Goal: Information Seeking & Learning: Learn about a topic

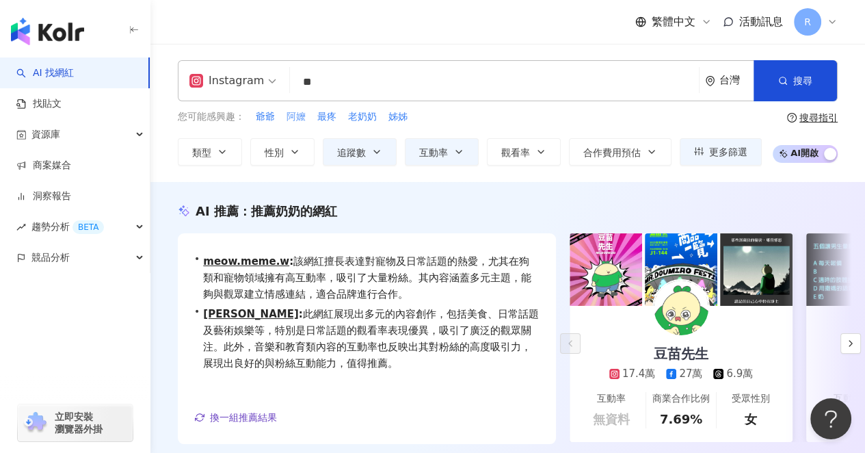
click at [293, 116] on span "阿嬤" at bounding box center [295, 117] width 19 height 14
type input "**"
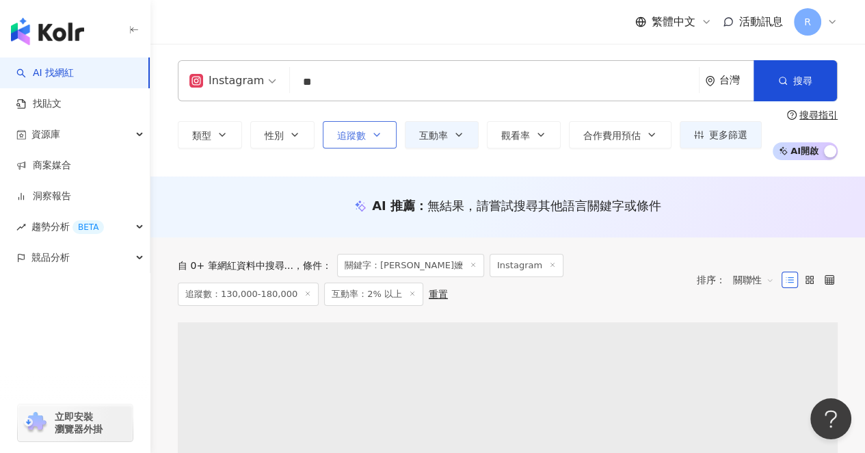
click at [371, 139] on icon "button" at bounding box center [376, 134] width 11 height 11
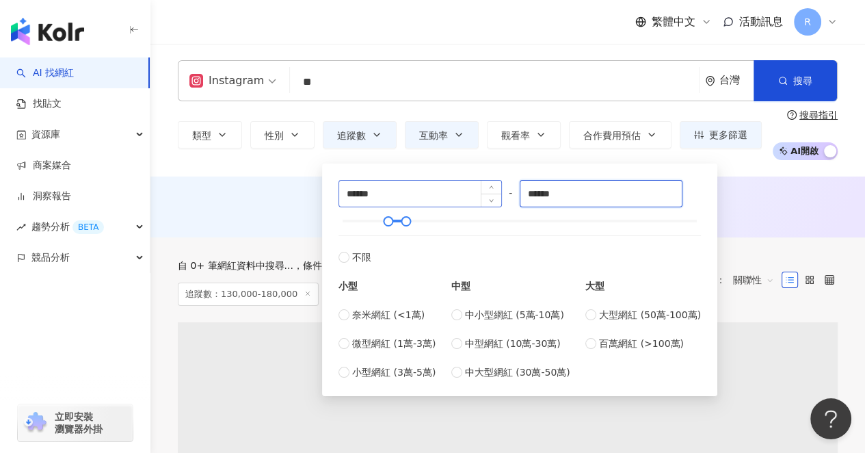
drag, startPoint x: 590, startPoint y: 194, endPoint x: 415, endPoint y: 183, distance: 175.4
click at [399, 191] on div "****** - ****** 不限 小型 奈米網紅 (<1萬) 微型網紅 (1萬-3萬) 小型網紅 (3萬-5萬) 中型 中小型網紅 (5萬-10萬) 中型…" at bounding box center [519, 280] width 362 height 200
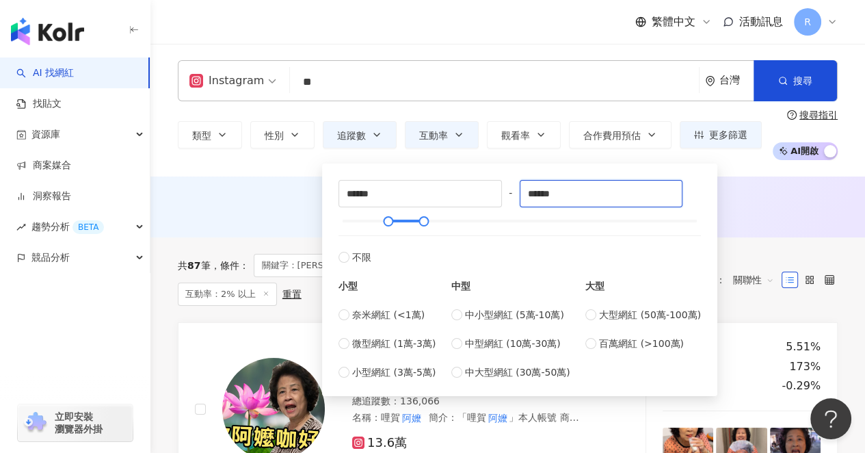
type input "******"
click at [752, 219] on div "AI 推薦 ： 無結果，請嘗試搜尋其他語言關鍵字或條件" at bounding box center [507, 209] width 714 height 25
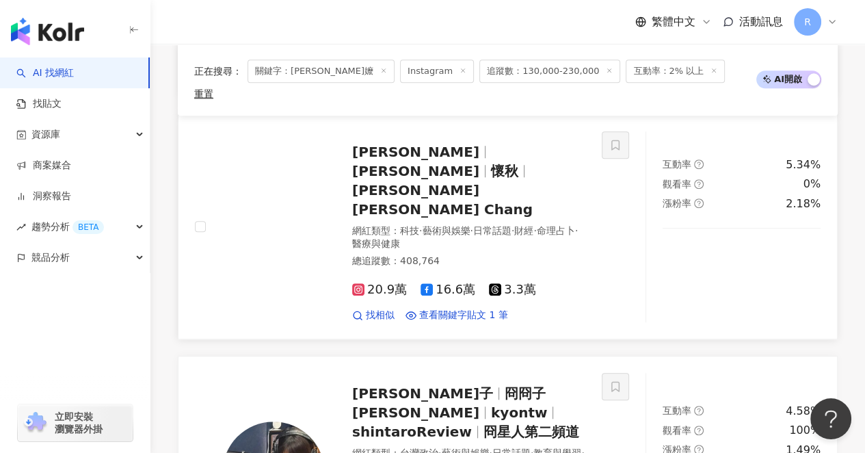
scroll to position [977, 0]
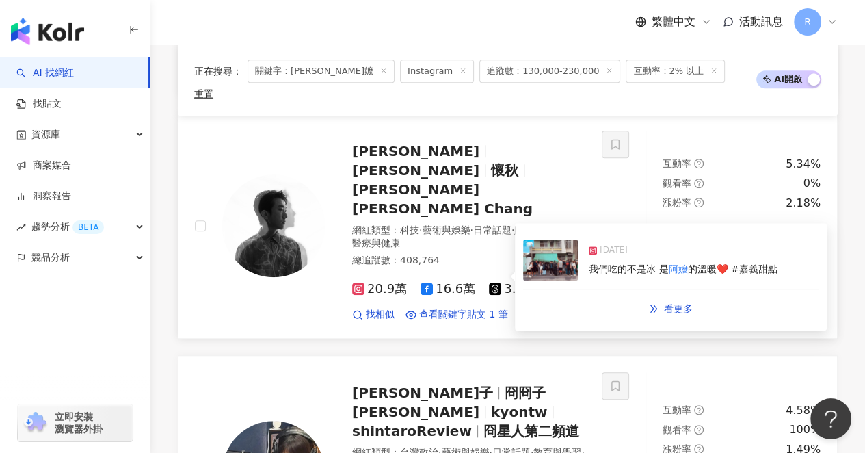
click at [703, 263] on span "的溫暖❤️ #嘉義甜點" at bounding box center [732, 268] width 90 height 11
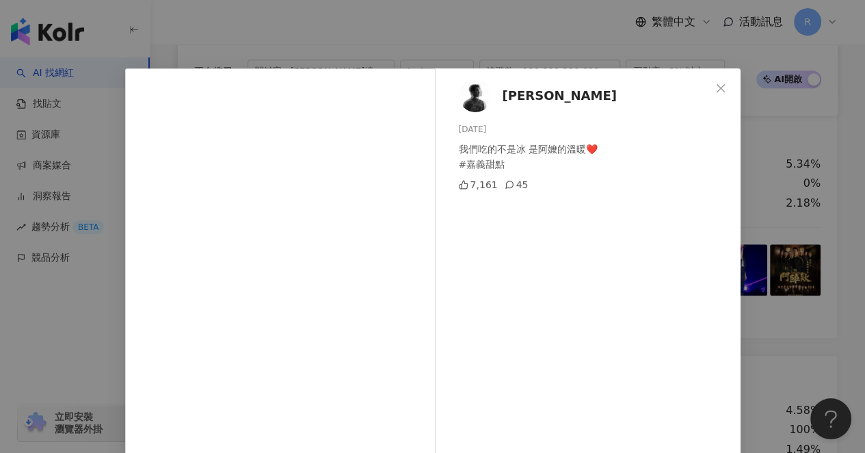
click at [790, 235] on div "[PERSON_NAME][DATE] 我們吃的不是冰 是阿嬤的溫暖❤️ #嘉義甜點 7,161 45 查看原始貼文" at bounding box center [432, 226] width 865 height 453
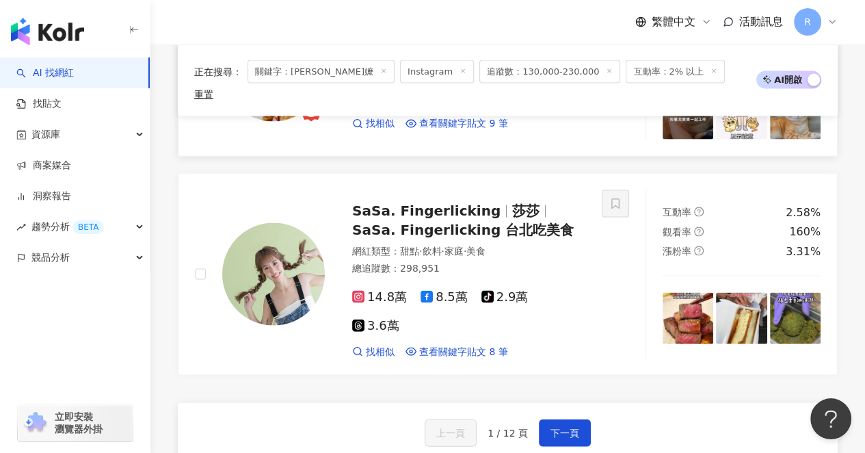
scroll to position [2409, 0]
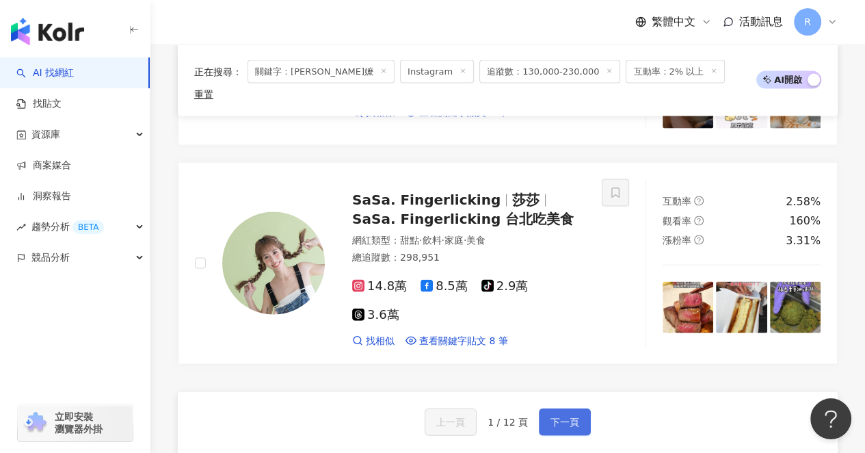
click at [567, 416] on span "下一頁" at bounding box center [564, 421] width 29 height 11
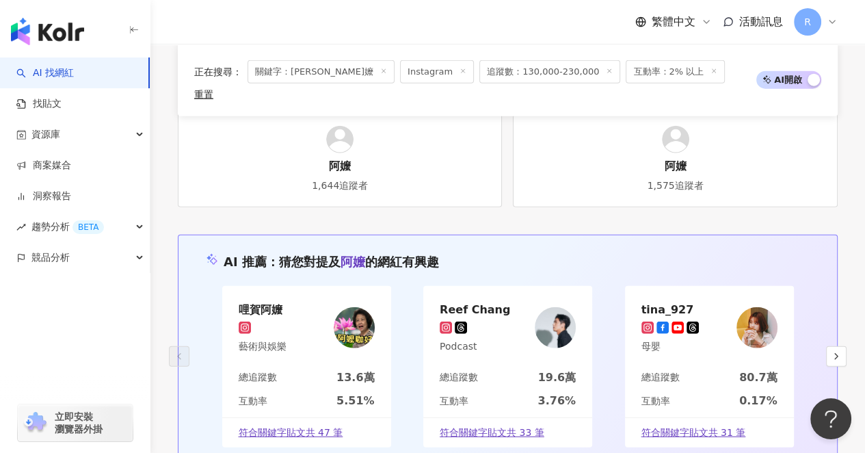
scroll to position [2312, 0]
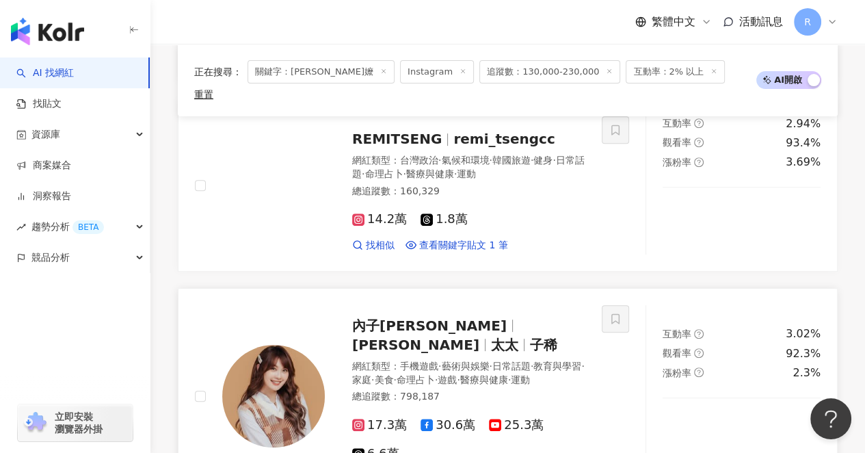
scroll to position [438, 0]
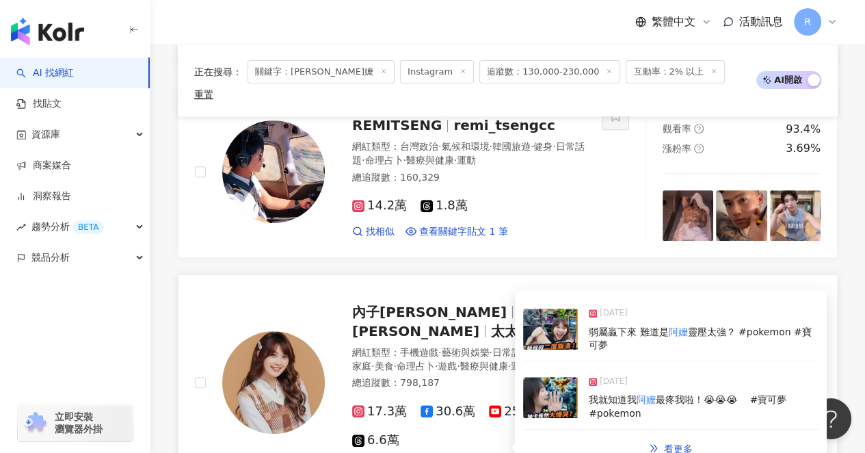
click at [619, 394] on span "我就知道我" at bounding box center [613, 399] width 48 height 11
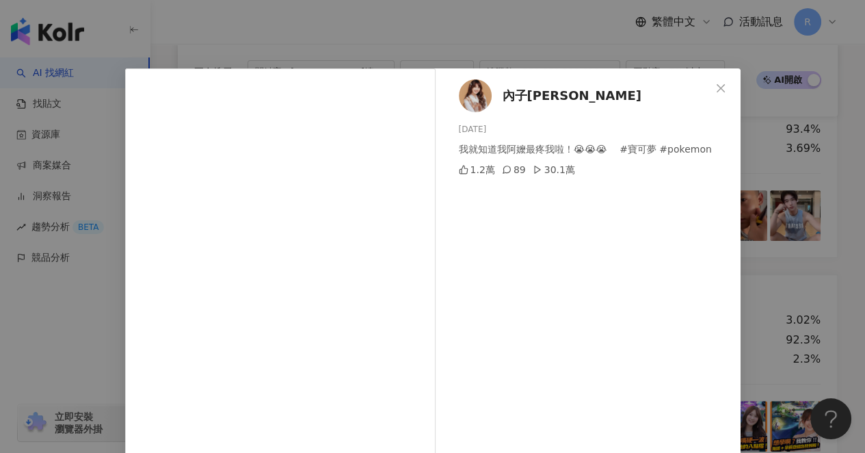
click at [786, 247] on div "內子[PERSON_NAME] [DATE] 我就知道我阿嬤最疼我啦！😭😭😭　 #寶可夢 #pokemon 1.2萬 89 30.1萬 查看原始貼文" at bounding box center [432, 226] width 865 height 453
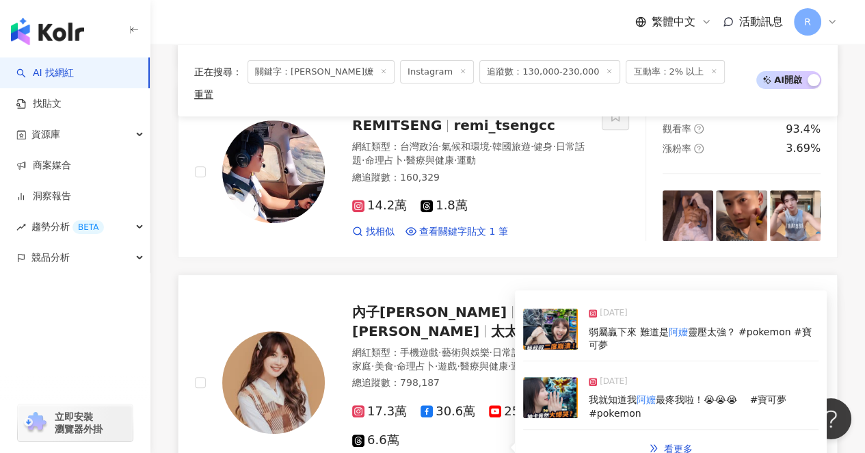
click at [612, 331] on div "弱屬贏下來 難道是 阿嬤 靈壓太強？ #pokemon #寶可夢" at bounding box center [704, 338] width 230 height 27
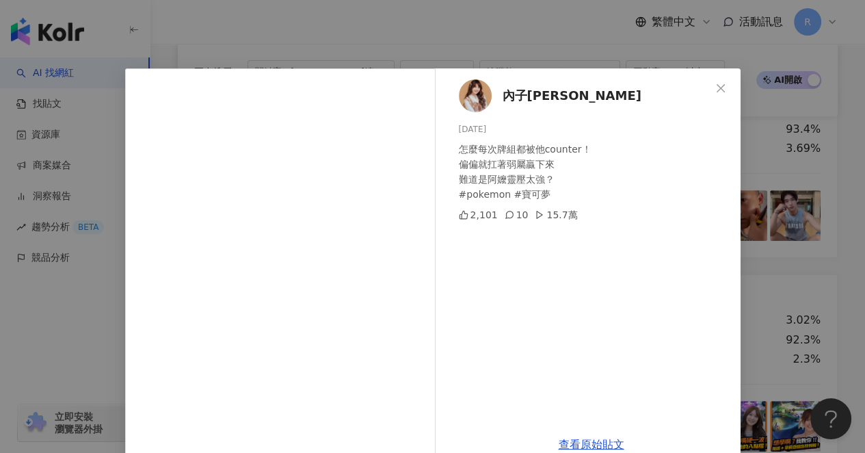
click at [788, 250] on div "內子[PERSON_NAME] [DATE] 怎麼每次牌組都被他counter！ 偏偏就扛著弱屬贏下來 難道是阿嬤靈壓太強？ #pokemon #寶可夢 2,…" at bounding box center [432, 226] width 865 height 453
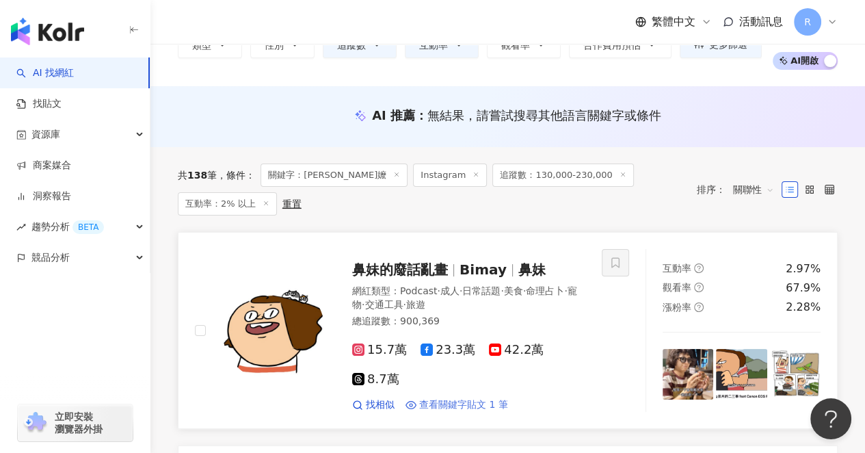
scroll to position [96, 0]
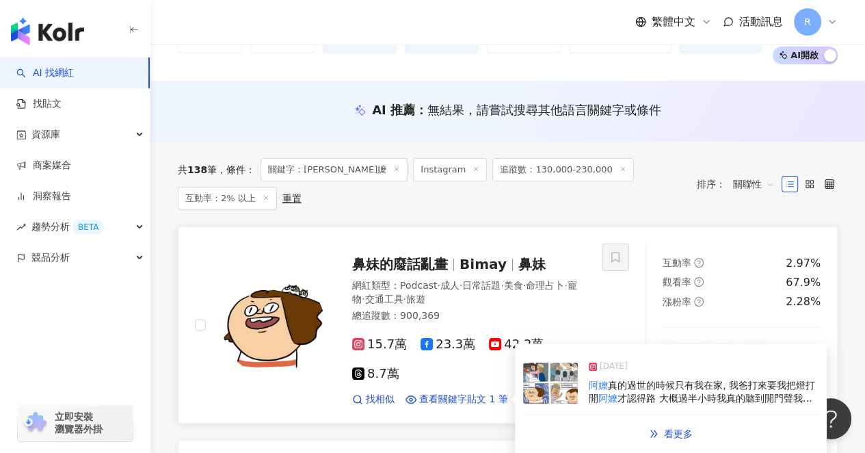
click at [672, 392] on span "才認得路 大概過半小時我真的聽到開門聲我快嚇死, 我告訴自己「是" at bounding box center [700, 404] width 223 height 25
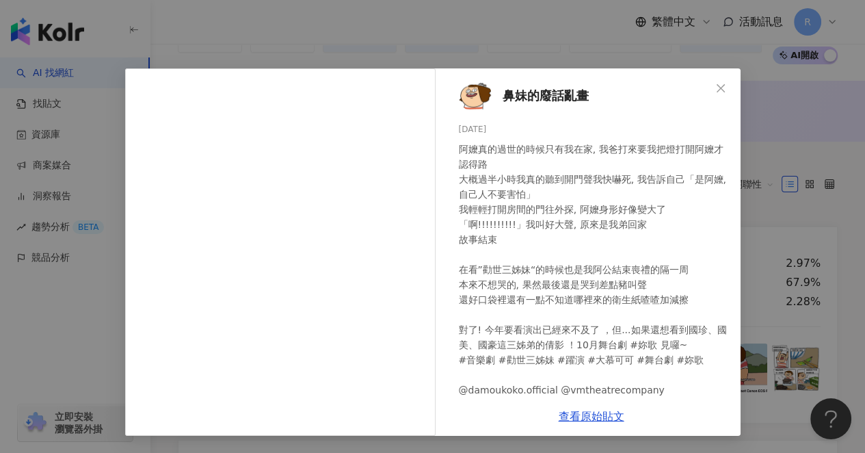
click at [759, 172] on div "鼻妹的廢話亂畫 [DATE] 阿嬤真的過世的時候只有我在家, 我爸打來要我把燈打開阿嬤才認得路 大概過半小時我真的聽到開門聲我快嚇死, 我告訴自己「是阿嬤, …" at bounding box center [432, 226] width 865 height 453
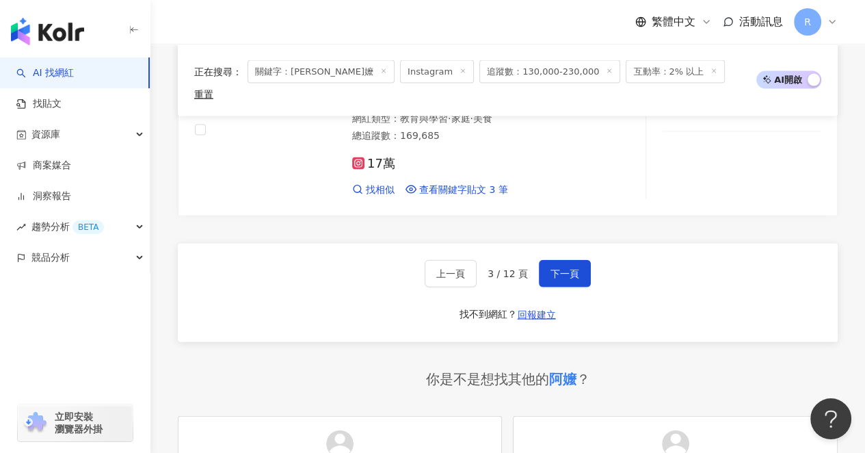
scroll to position [2337, 0]
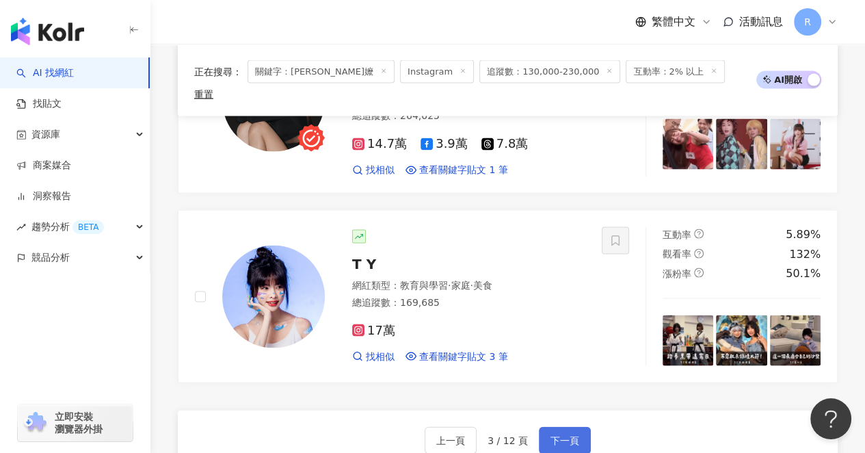
click at [564, 422] on span "下一頁" at bounding box center [564, 440] width 29 height 11
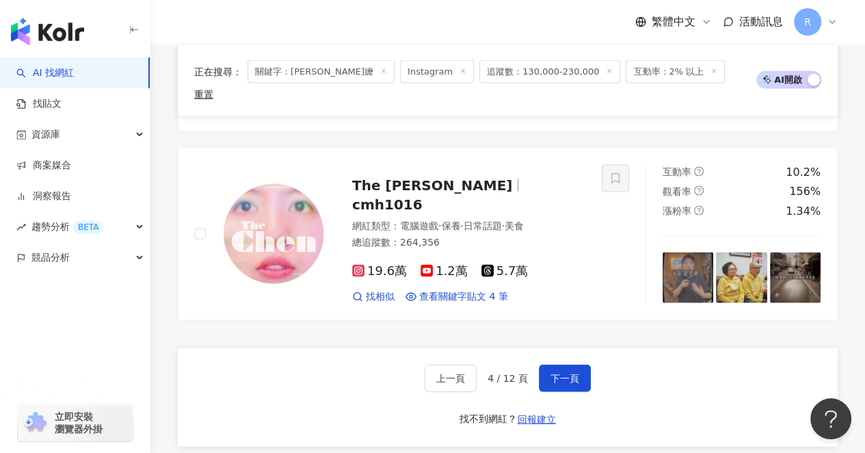
scroll to position [2413, 0]
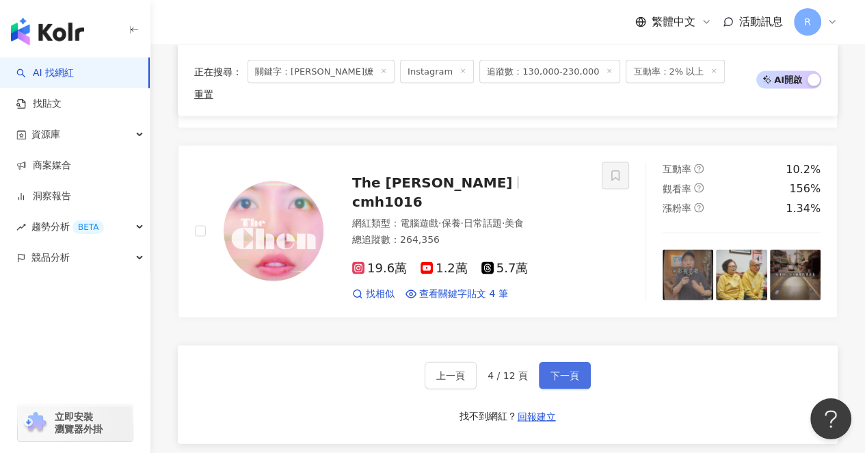
click at [560, 362] on button "下一頁" at bounding box center [565, 375] width 52 height 27
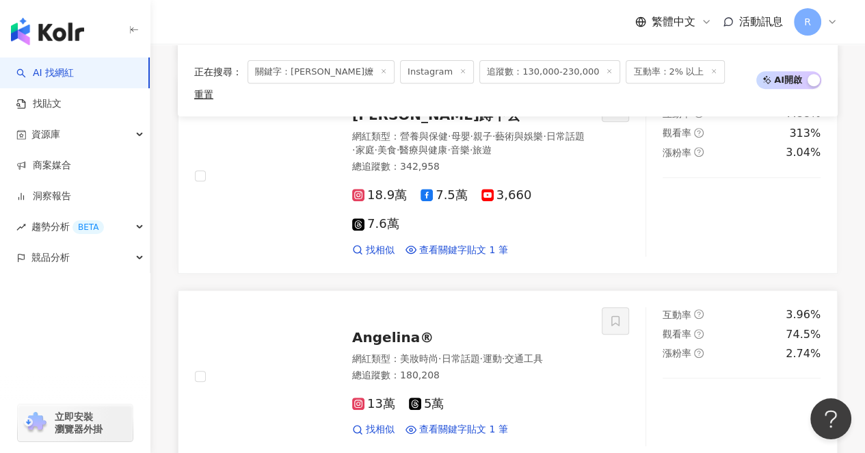
scroll to position [366, 0]
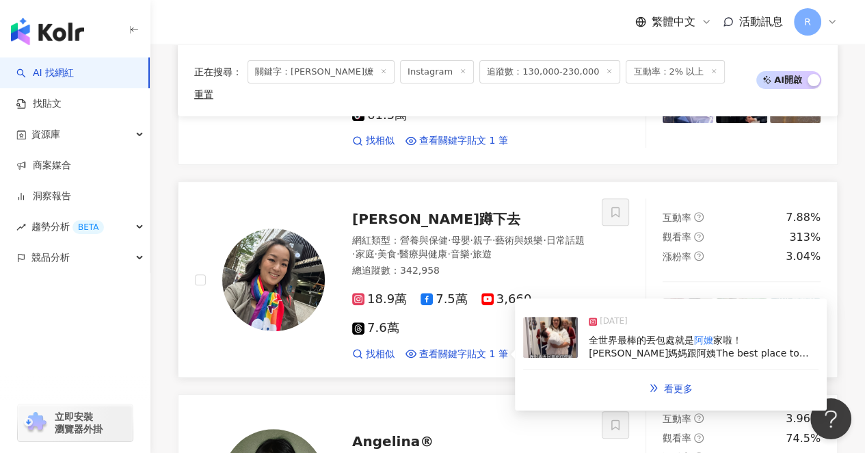
click at [712, 334] on span "家啦！ [PERSON_NAME]媽媽跟阿姨The best place to drop off the baby is my mom’s house. On…" at bounding box center [699, 366] width 220 height 64
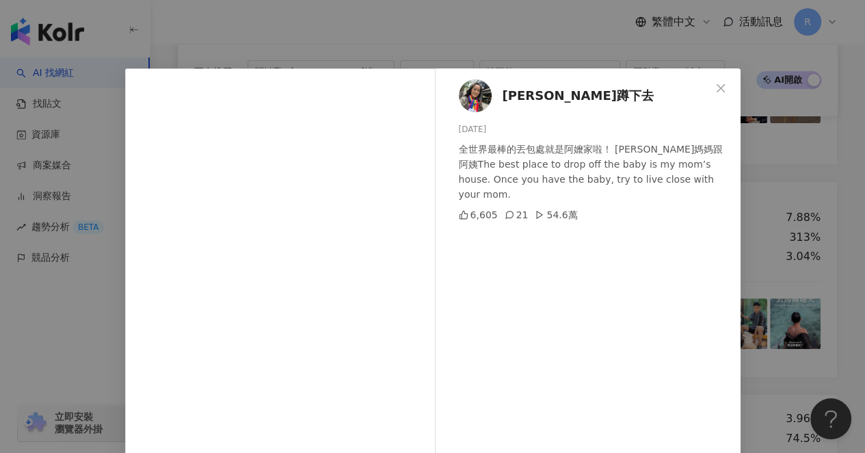
click at [776, 217] on div "[PERSON_NAME]蹲下去 [DATE] 全世界最棒的丟包處就是阿嬤家啦！ [PERSON_NAME]媽媽跟阿姨The best place to dr…" at bounding box center [432, 226] width 865 height 453
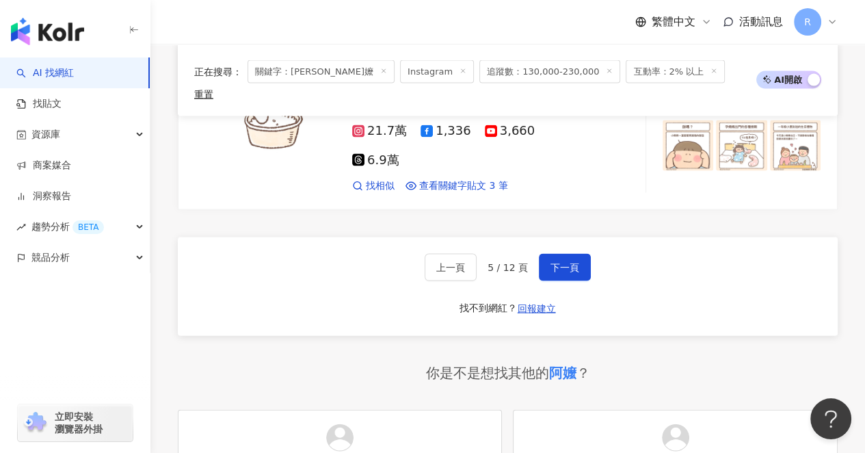
scroll to position [2275, 0]
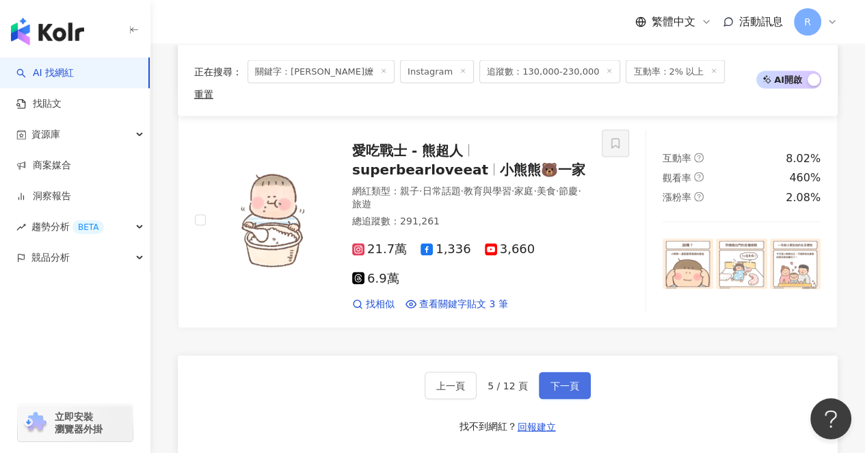
click at [560, 372] on button "下一頁" at bounding box center [565, 385] width 52 height 27
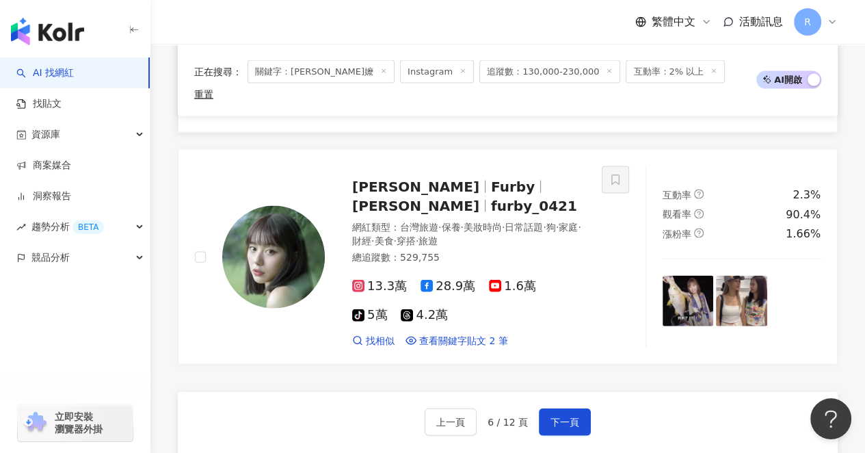
scroll to position [2352, 0]
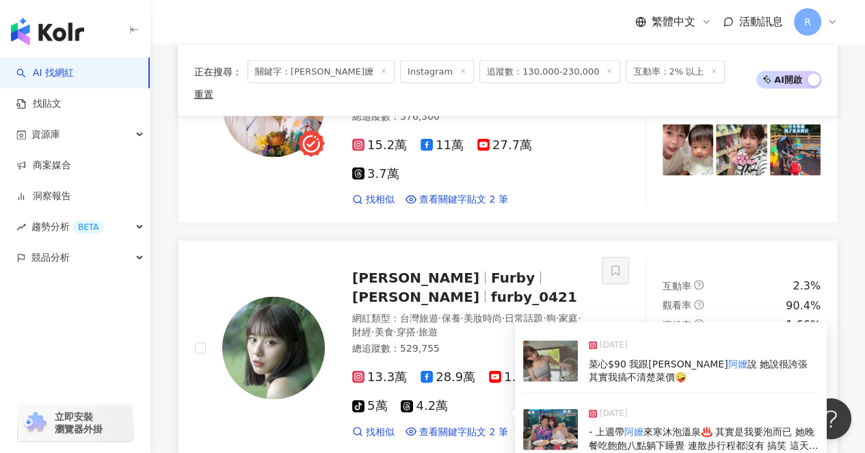
click at [621, 407] on span "[DATE]" at bounding box center [614, 414] width 28 height 14
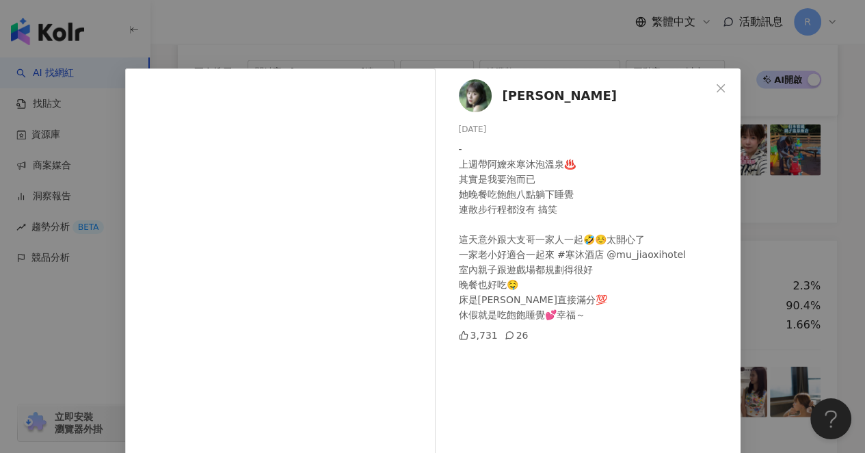
click at [758, 269] on div "[PERSON_NAME][DATE] - 上週帶阿嬤來寒沐泡溫泉♨️ 其實是我要泡而已 她晚餐吃飽飽八點躺下睡覺 連散步行程都沒有 搞笑 這天意外跟大支哥一…" at bounding box center [432, 226] width 865 height 453
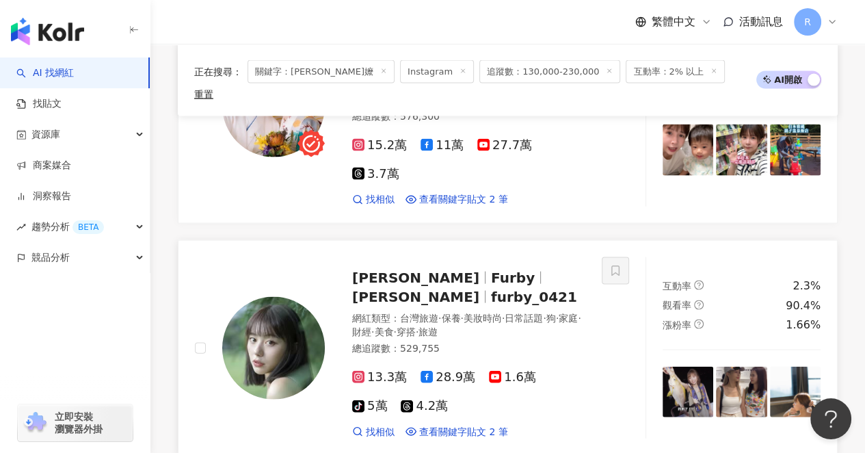
click at [734, 366] on img at bounding box center [741, 391] width 51 height 51
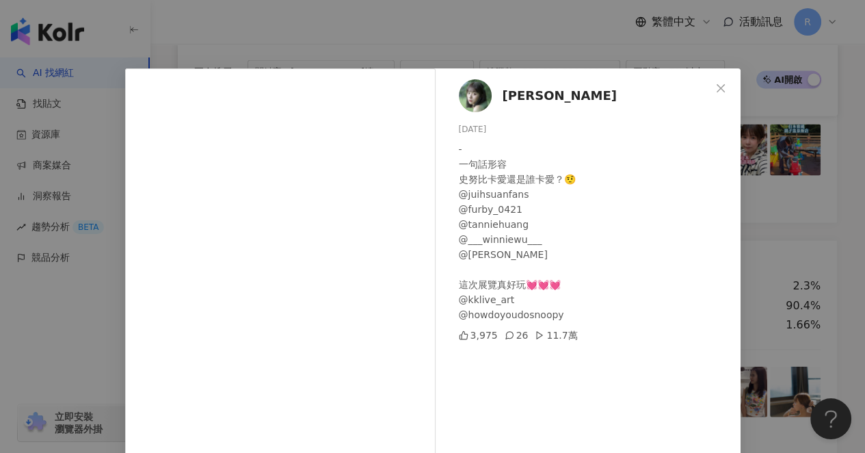
click at [764, 290] on div "[PERSON_NAME][DATE] - 一句話形容 [PERSON_NAME]還是誰卡愛？🤨 @juihsuanfans @furby_0421 @tan…" at bounding box center [432, 226] width 865 height 453
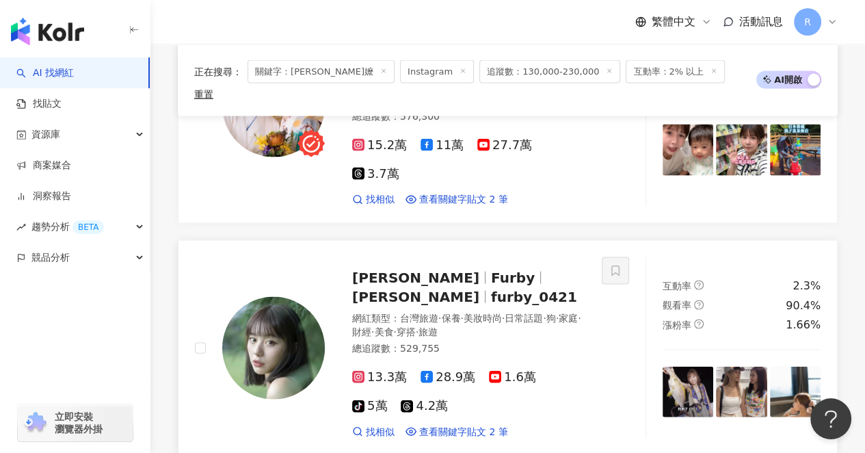
click at [683, 366] on img at bounding box center [688, 391] width 51 height 51
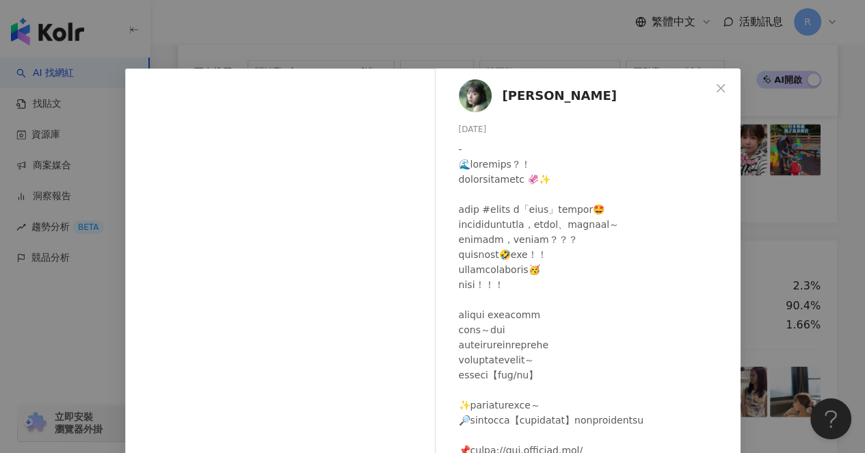
click at [749, 286] on div "[PERSON_NAME][DATE] 3,366 30 6.5萬 查看原始貼文" at bounding box center [432, 226] width 865 height 453
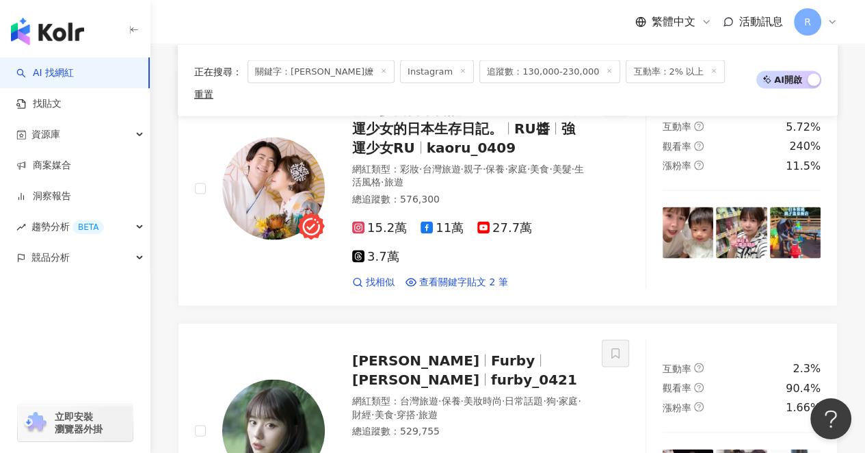
scroll to position [2472, 0]
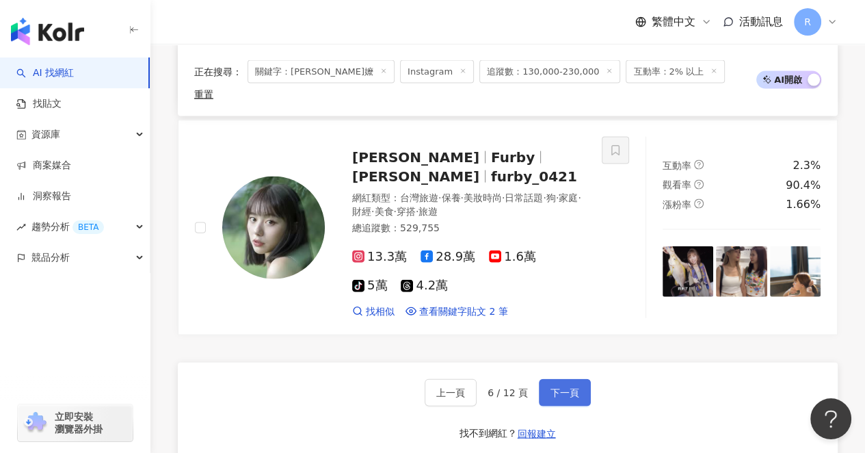
click at [574, 379] on button "下一頁" at bounding box center [565, 392] width 52 height 27
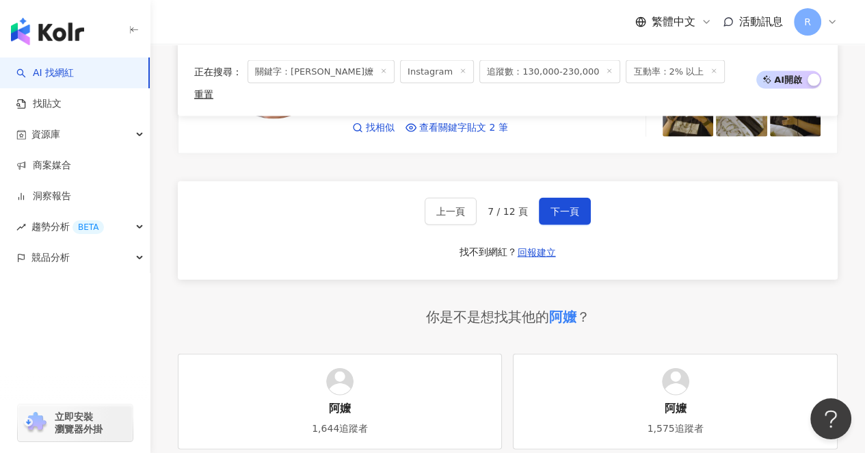
scroll to position [2395, 0]
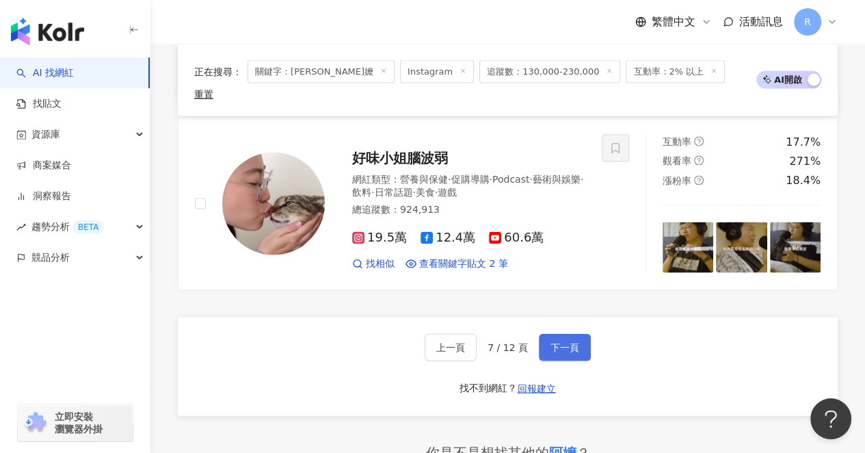
click at [558, 342] on span "下一頁" at bounding box center [564, 347] width 29 height 11
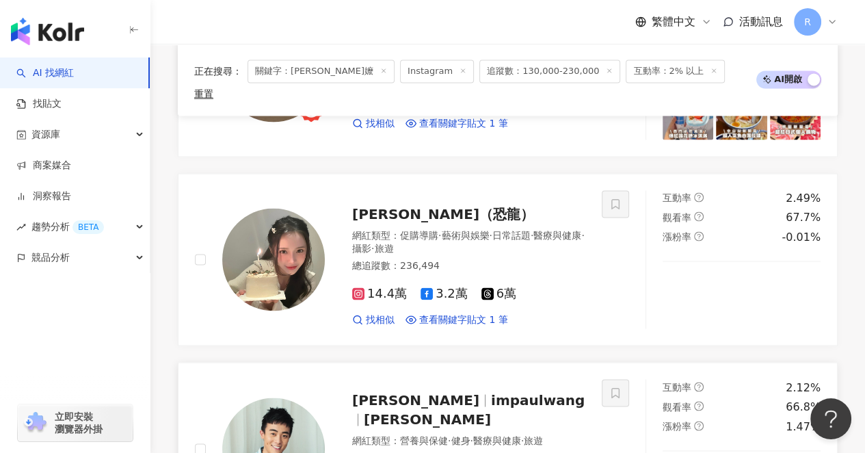
scroll to position [2524, 0]
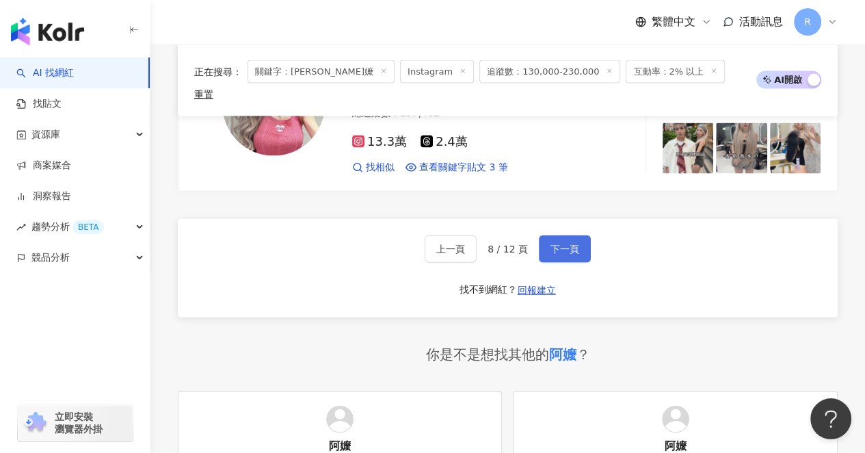
click at [550, 243] on span "下一頁" at bounding box center [564, 248] width 29 height 11
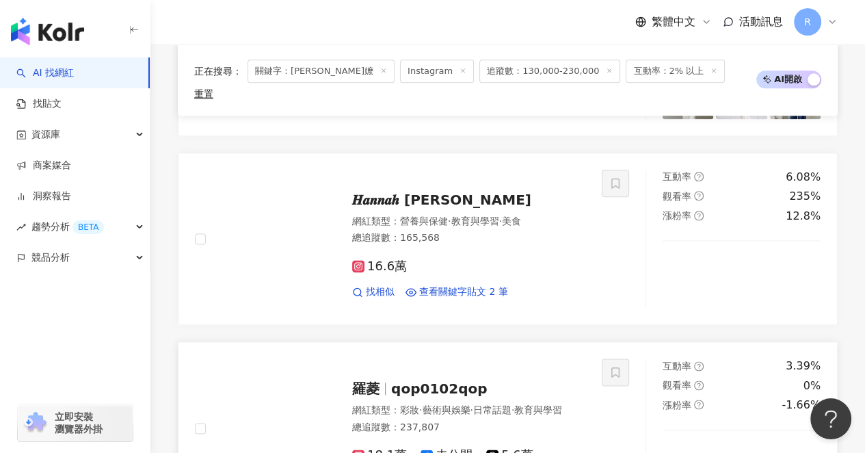
scroll to position [1406, 0]
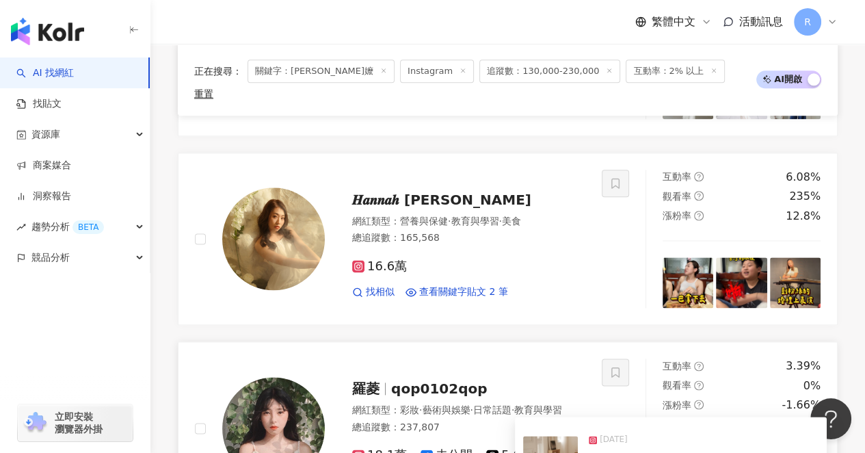
click at [637, 422] on span "覺得自己又長大了（蛤🤣） P10 . [PERSON_NAME]" at bounding box center [702, 458] width 226 height 11
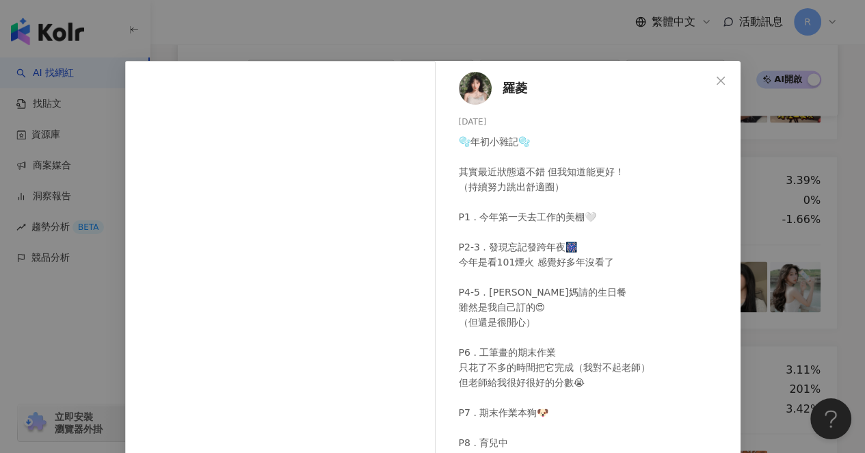
scroll to position [0, 0]
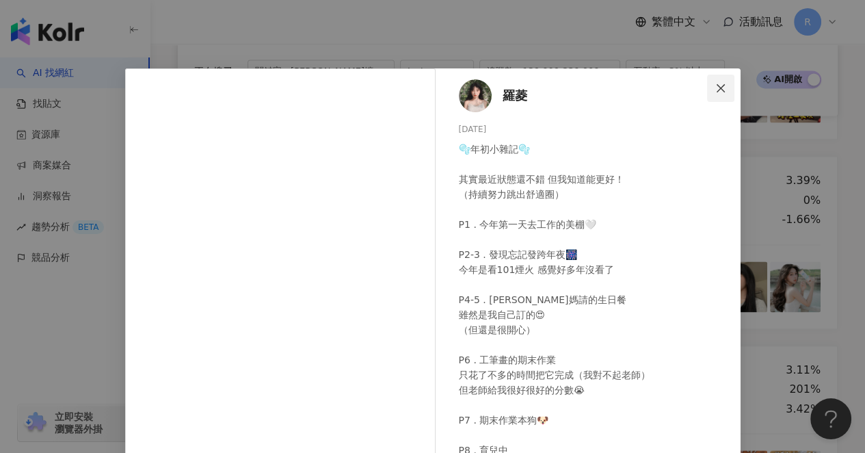
click at [717, 89] on icon "close" at bounding box center [721, 87] width 8 height 8
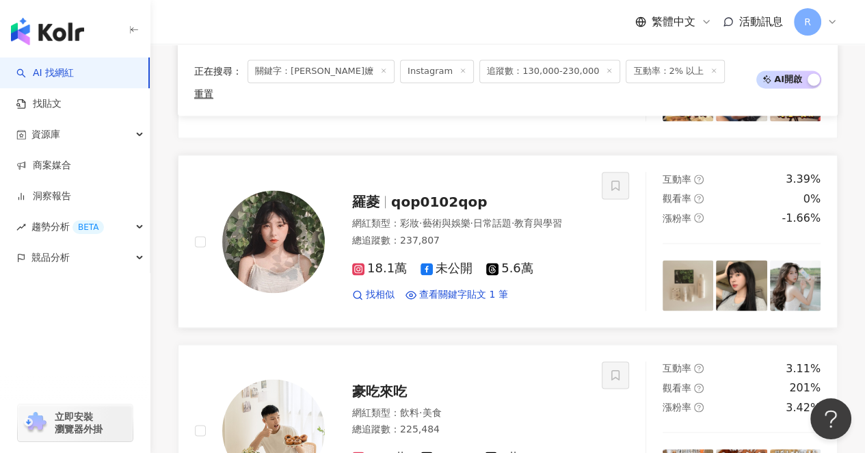
scroll to position [1593, 0]
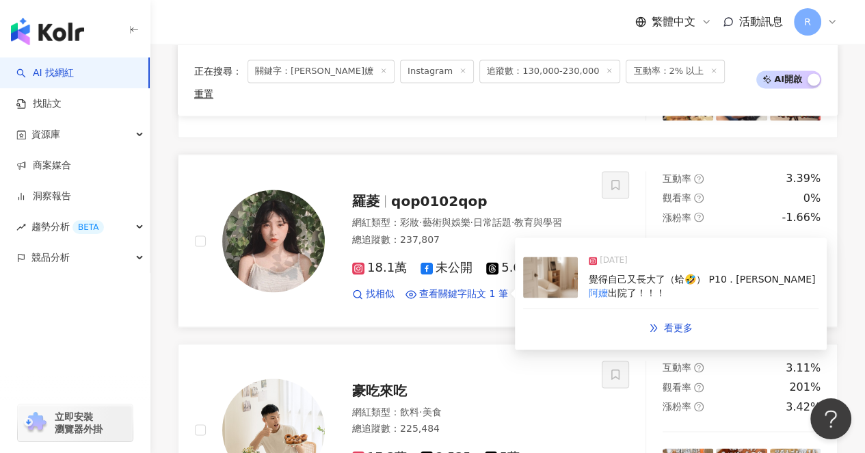
click at [744, 273] on div "覺得自己又長大了（蛤🤣） P10 . 羅 阿嬤 出院了！！！" at bounding box center [704, 286] width 230 height 27
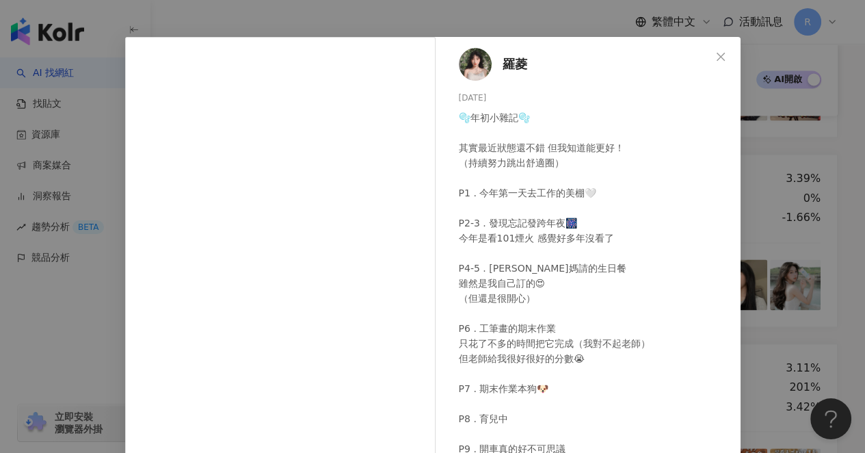
scroll to position [49, 0]
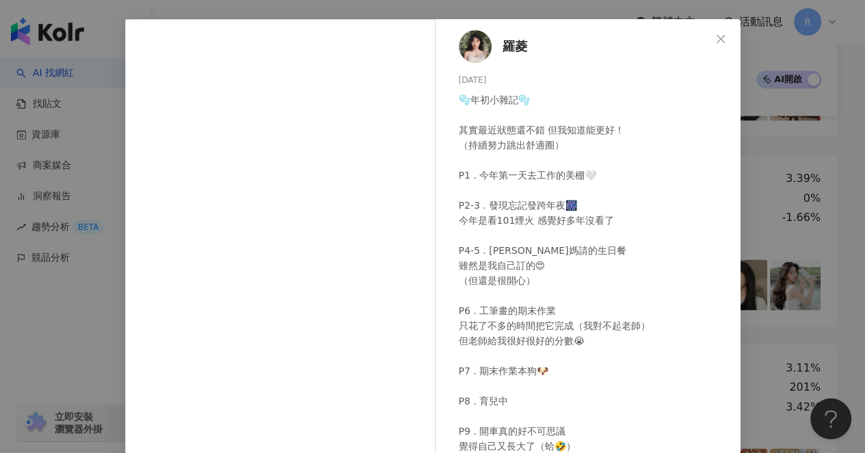
click at [777, 229] on div "羅菱 [DATE] 🫧年初小雜記🫧 其實最近狀態還不錯 但我知道能更好！ （持續努力跳出舒適圈） P1 . 今年第一天去工作的美棚🤍 P2-3 . 發現忘記發…" at bounding box center [432, 226] width 865 height 453
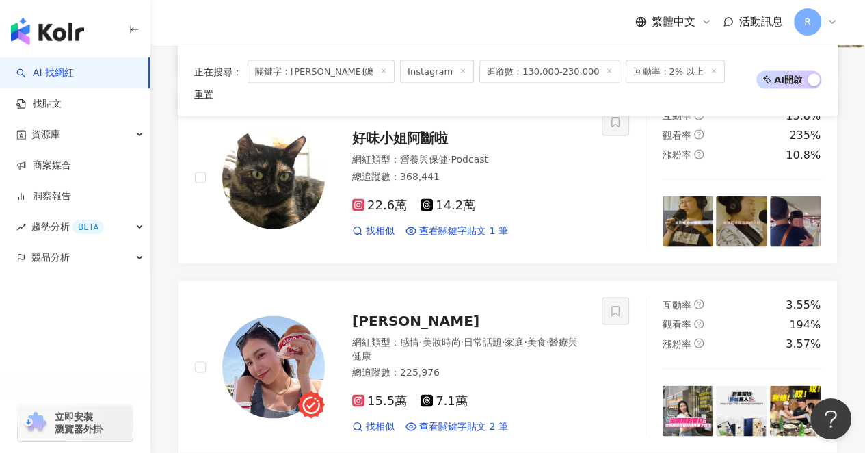
scroll to position [2390, 0]
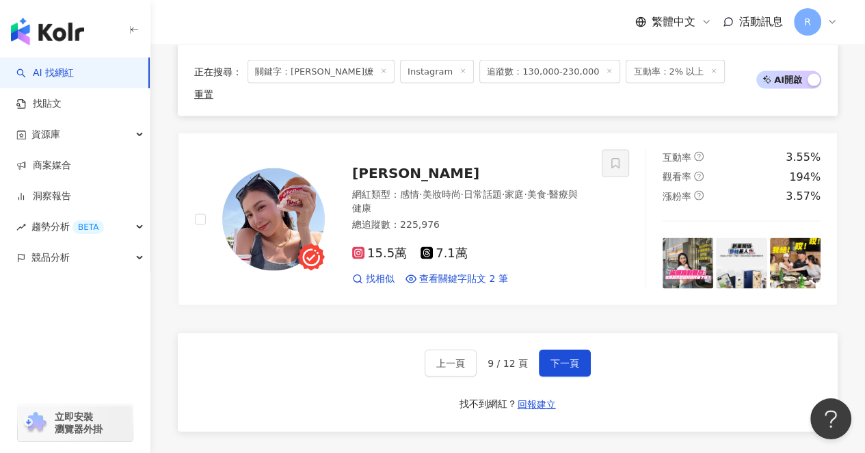
click at [593, 333] on div "上一頁 9 / 12 頁 下一頁 找不到網紅？ 回報建立" at bounding box center [508, 382] width 660 height 98
click at [575, 349] on button "下一頁" at bounding box center [565, 362] width 52 height 27
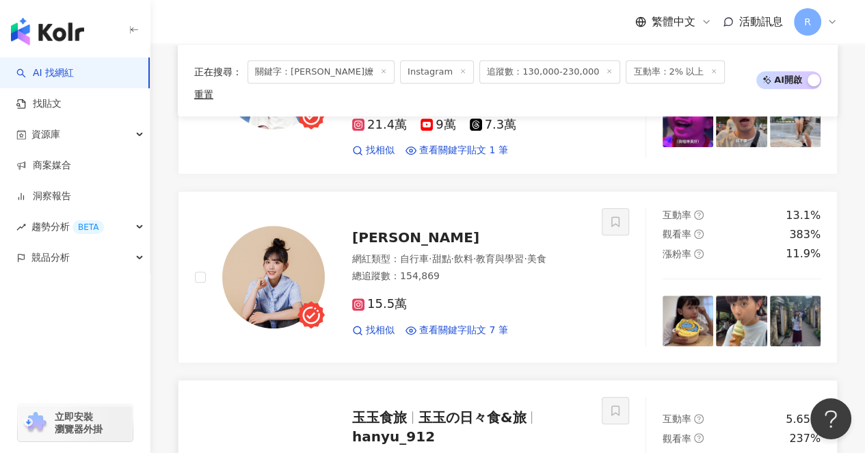
scroll to position [697, 0]
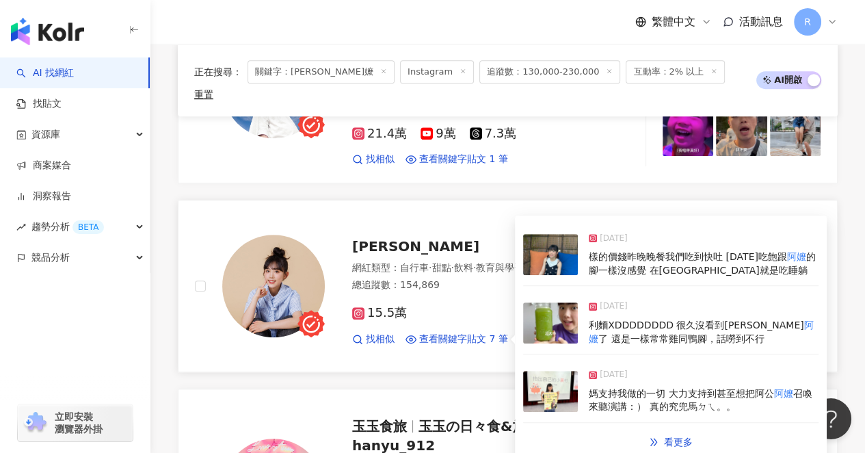
click at [673, 319] on span "利麵XDDDDDDDD 很久沒看到[PERSON_NAME]" at bounding box center [696, 324] width 215 height 11
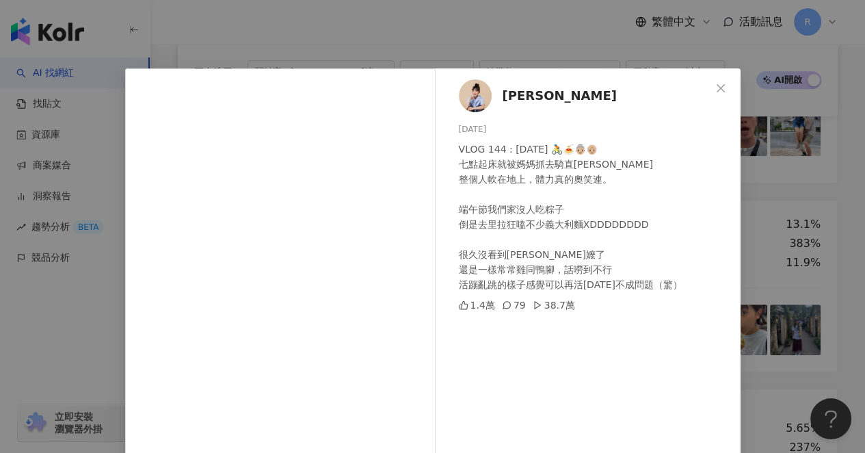
click at [740, 291] on div "[PERSON_NAME][DATE] VLOG 144 : [DATE] 🚴🍝👵🏼👴🏼 七點起床就被媽媽抓去騎直潭 整個人軟在地上，體力真的奧笑連。 端午節…" at bounding box center [432, 226] width 865 height 453
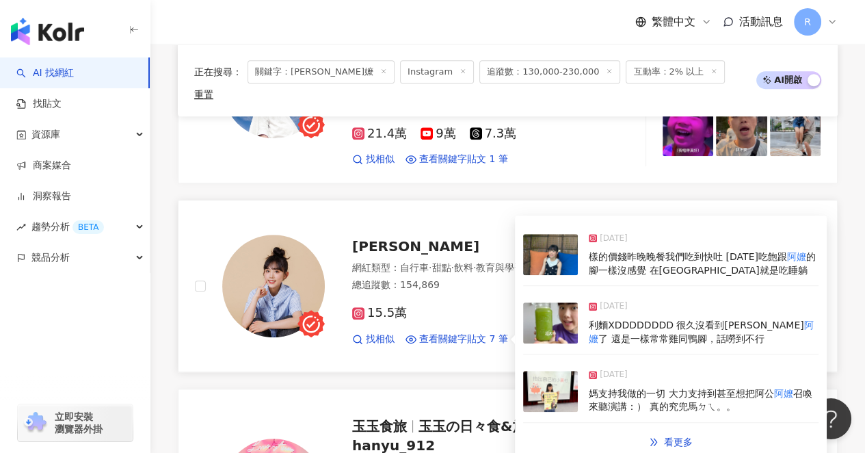
click at [660, 251] on span "的腳一樣沒感覺 在[GEOGRAPHIC_DATA]就是吃睡躺" at bounding box center [702, 263] width 227 height 25
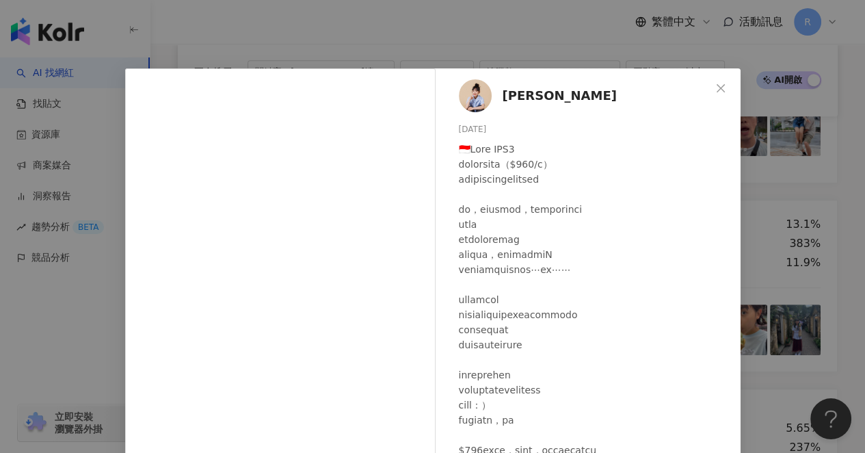
click at [771, 236] on div "[PERSON_NAME][DATE] 1.1萬 44 查看原始貼文" at bounding box center [432, 226] width 865 height 453
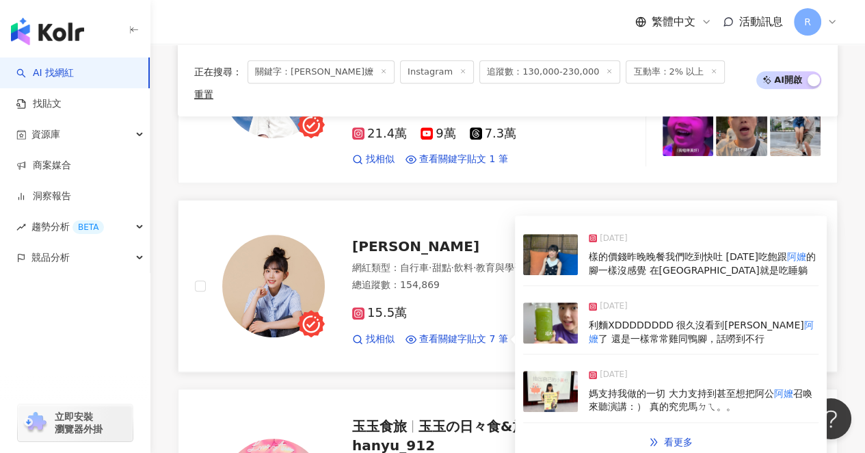
click at [695, 388] on span "媽支持我做的一切 大力支持到甚至想把阿公" at bounding box center [681, 393] width 185 height 11
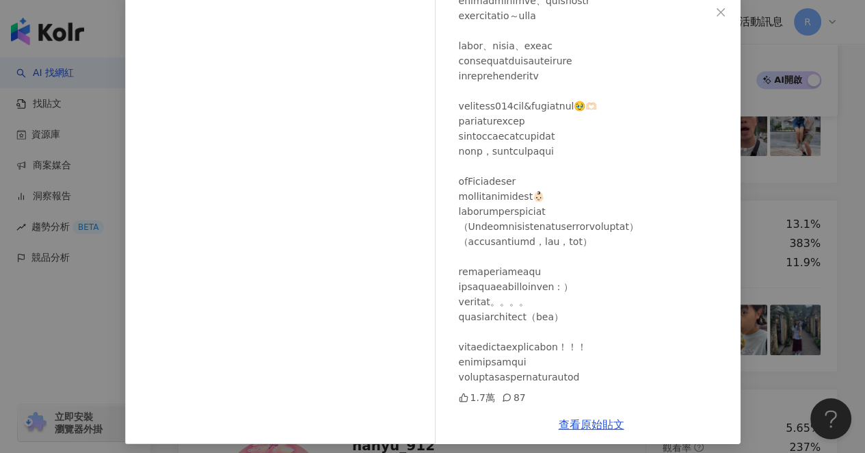
scroll to position [83, 0]
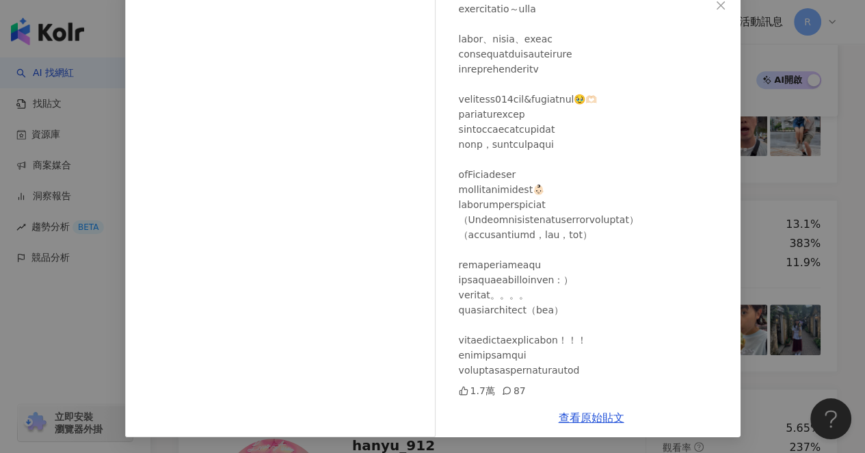
click at [746, 248] on div "[PERSON_NAME][DATE] 1.7萬 87 查看原始貼文" at bounding box center [432, 226] width 865 height 453
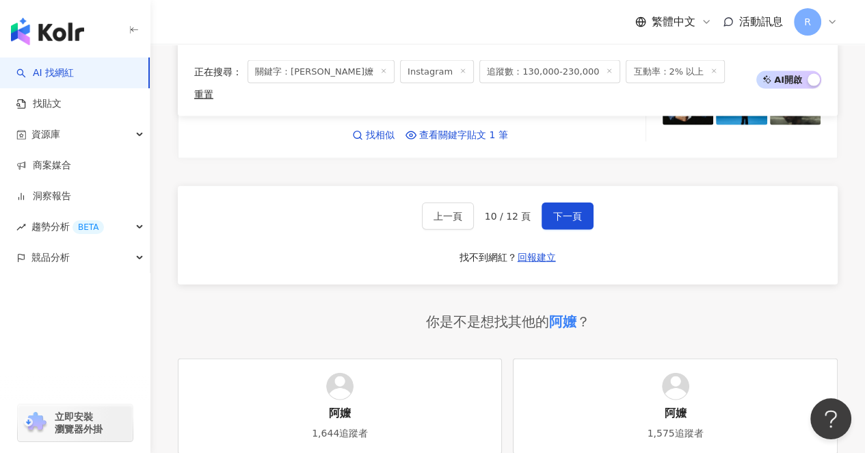
scroll to position [2383, 0]
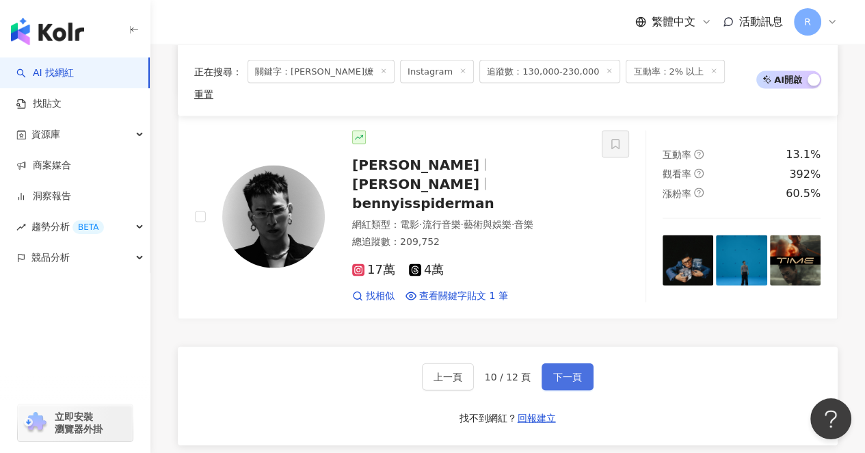
click at [559, 371] on span "下一頁" at bounding box center [567, 376] width 29 height 11
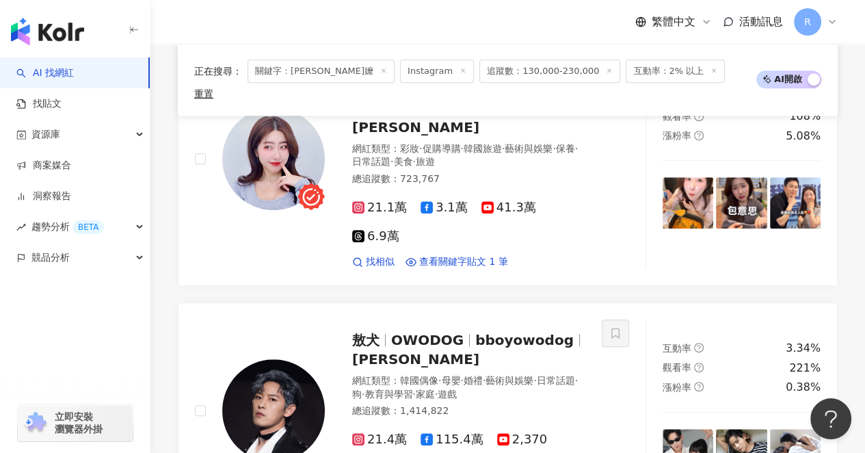
scroll to position [2524, 0]
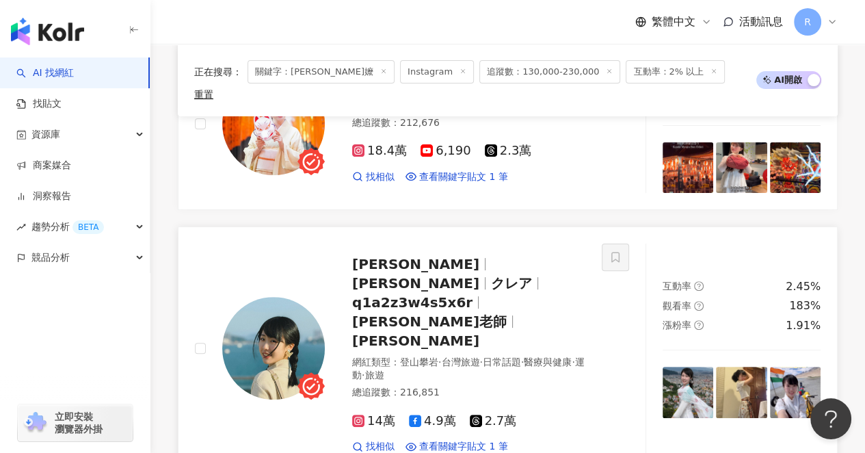
scroll to position [0, 0]
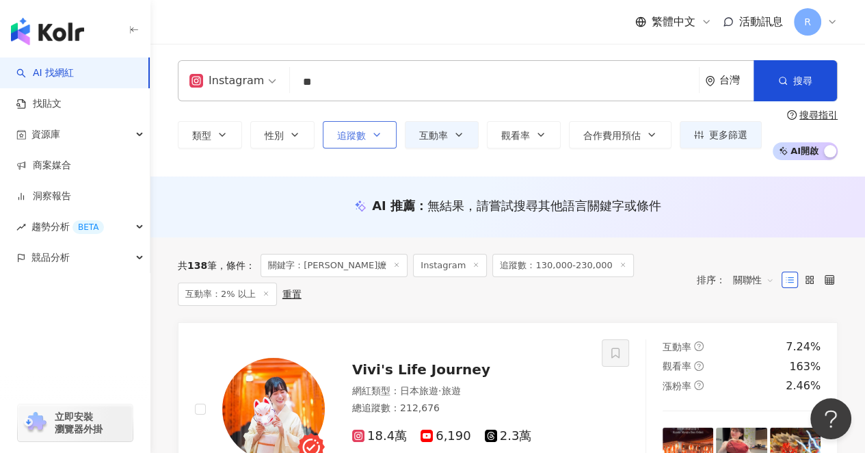
click at [363, 137] on span "追蹤數" at bounding box center [351, 135] width 29 height 11
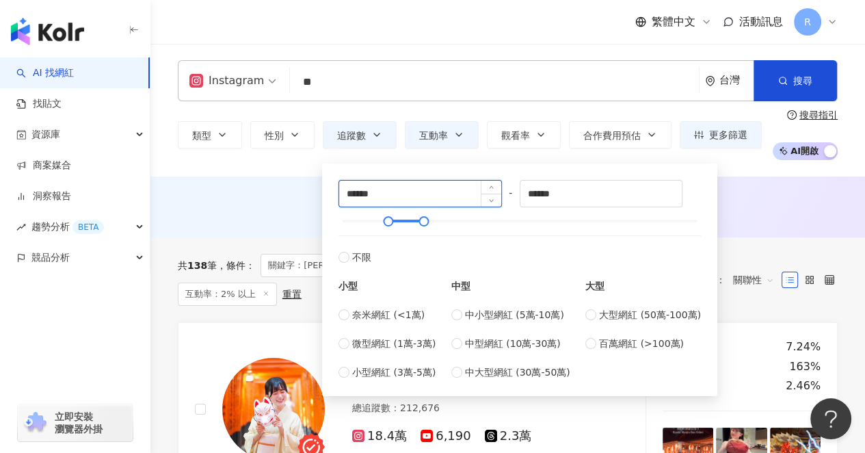
click at [357, 194] on input "******" at bounding box center [420, 193] width 162 height 26
type input "******"
drag, startPoint x: 565, startPoint y: 197, endPoint x: 481, endPoint y: 196, distance: 84.1
click at [481, 196] on div "****** - ****** 不限 小型 奈米網紅 (<1萬) 微型網紅 (1萬-3萬) 小型網紅 (3萬-5萬) 中型 中小型網紅 (5萬-10萬) 中型…" at bounding box center [519, 280] width 362 height 200
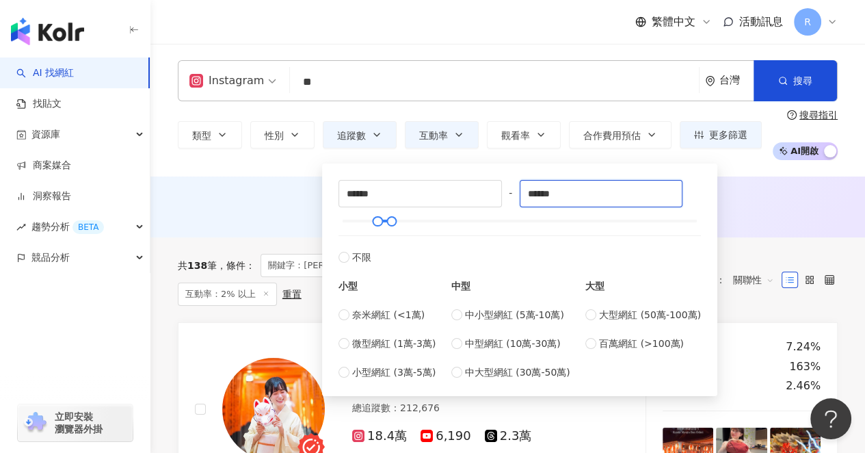
type input "******"
click at [758, 172] on div "Instagram ** 台灣 搜尋 49f9a7e2-3b55-49e0-bf05-19b4624adca4 英國奶奶Britshake 5,732 追蹤者…" at bounding box center [507, 110] width 714 height 133
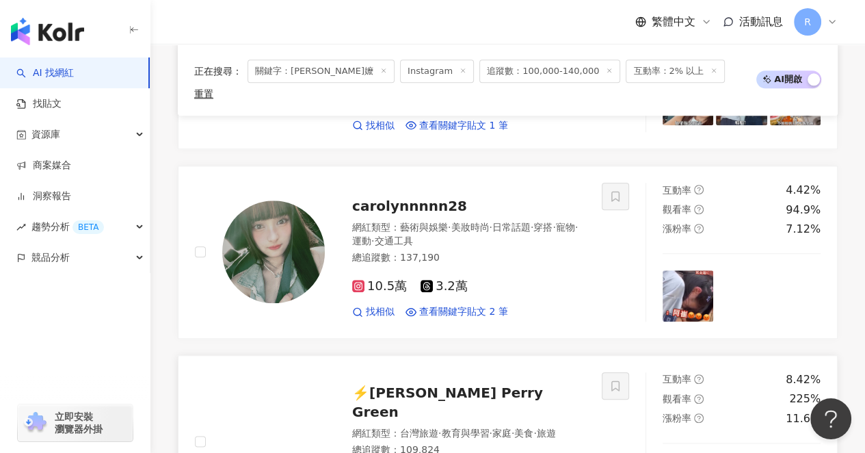
scroll to position [1242, 0]
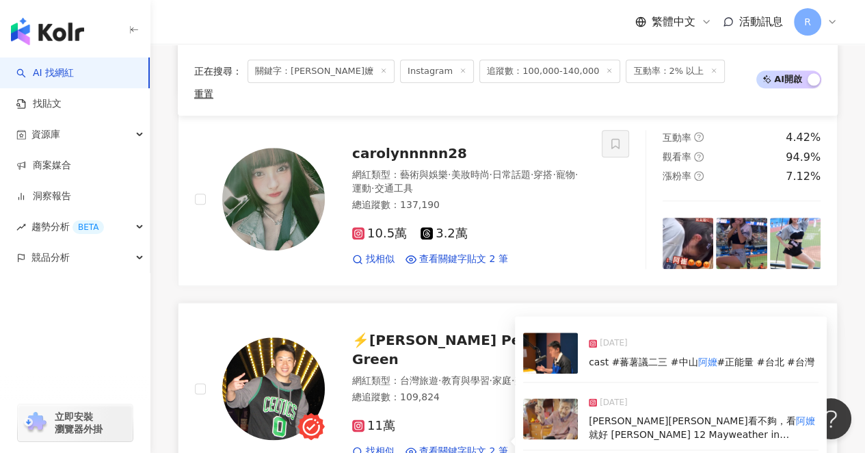
click at [680, 330] on div "[DATE] cast #蕃薯議二三 #中山 阿嬤 #正能量 #台北 #台灣" at bounding box center [670, 353] width 295 height 58
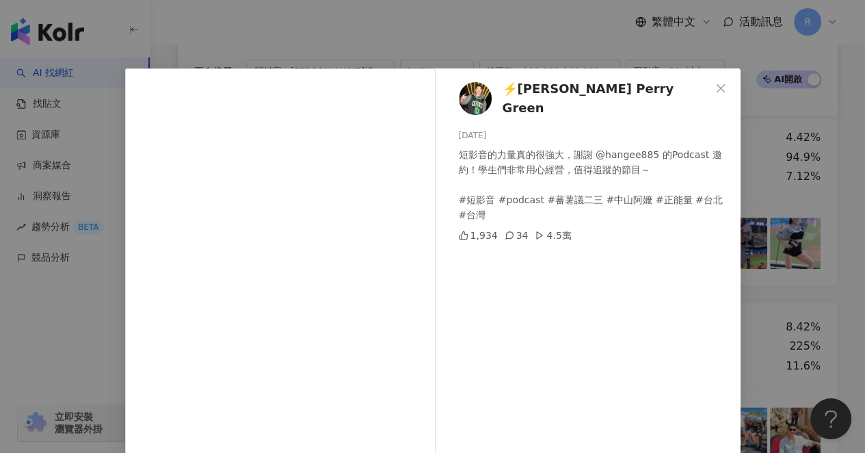
click at [758, 263] on div "⚡️[PERSON_NAME] Green [DATE] 短影音的力量真的很強大，謝謝 @hangee885 的Podcast 邀約！學生們非常用心經營，值得…" at bounding box center [432, 226] width 865 height 453
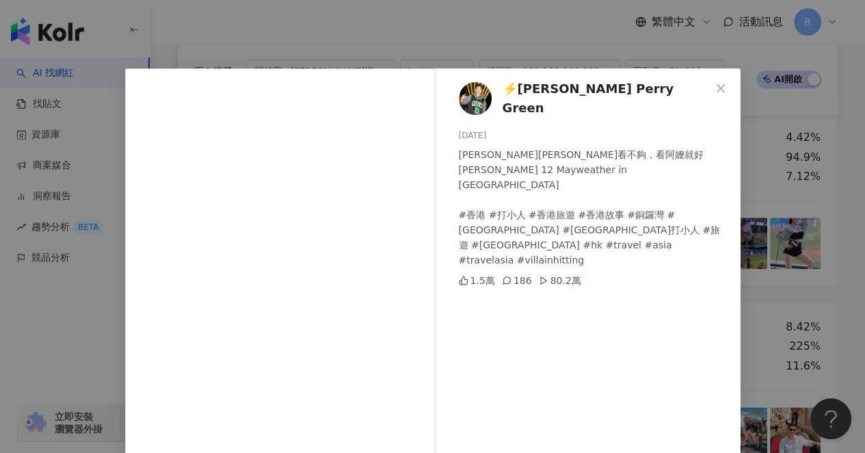
click at [774, 338] on div "⚡️[PERSON_NAME] Green [DATE] [PERSON_NAME][PERSON_NAME]看不夠，看阿嬤就好 [PERSON_NAME] …" at bounding box center [432, 226] width 865 height 453
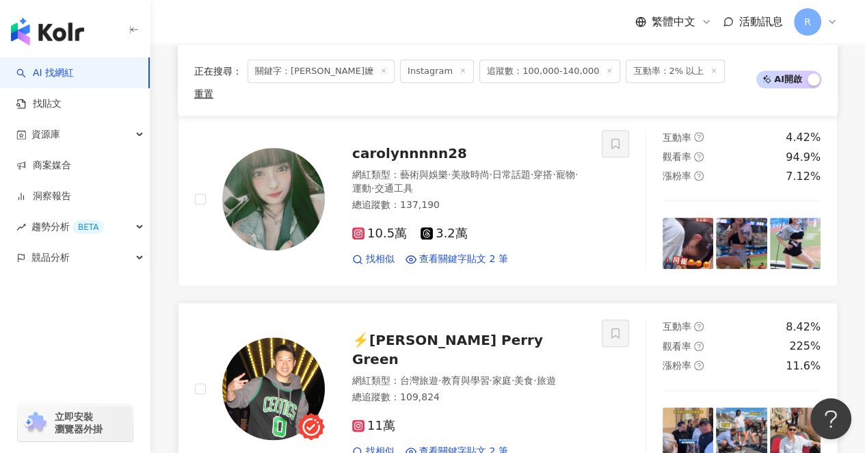
click at [269, 356] on img at bounding box center [273, 388] width 103 height 103
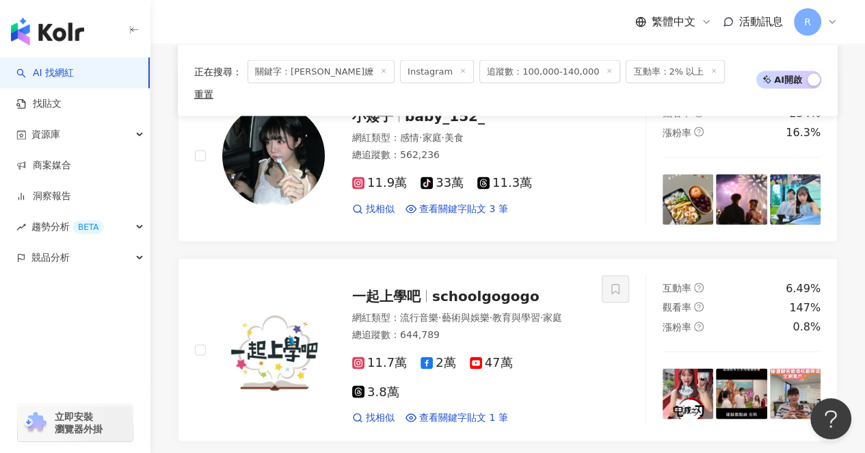
scroll to position [2355, 0]
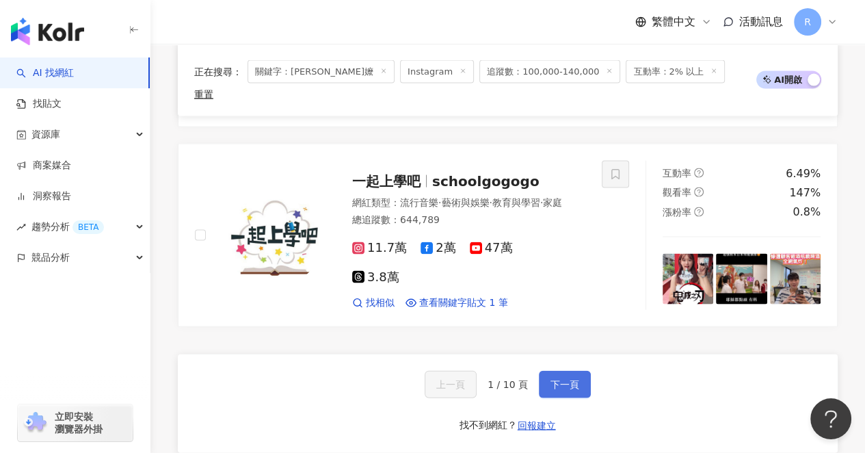
click at [539, 371] on button "下一頁" at bounding box center [565, 384] width 52 height 27
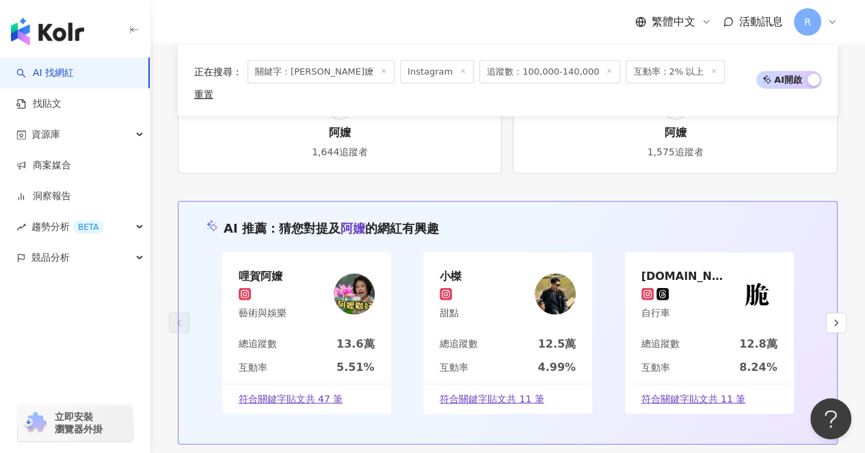
scroll to position [2511, 0]
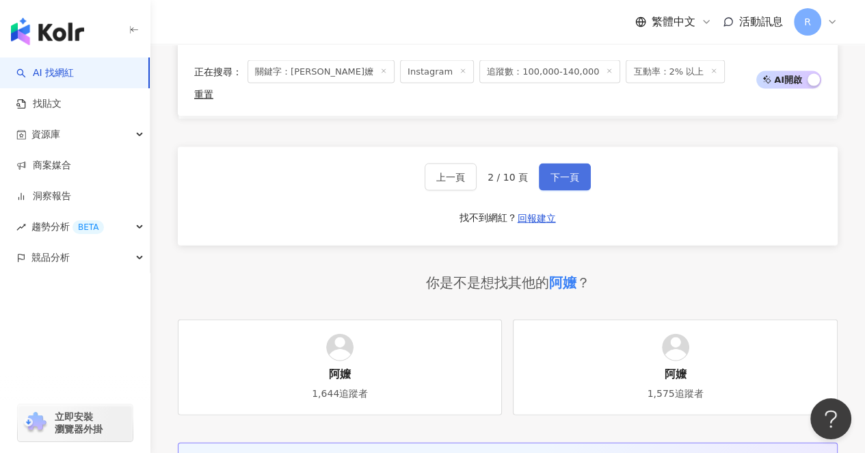
click at [567, 172] on span "下一頁" at bounding box center [564, 177] width 29 height 11
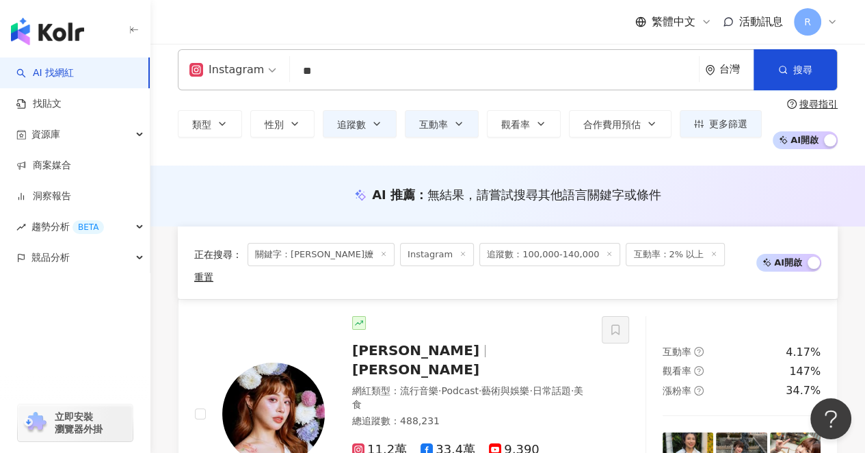
scroll to position [0, 0]
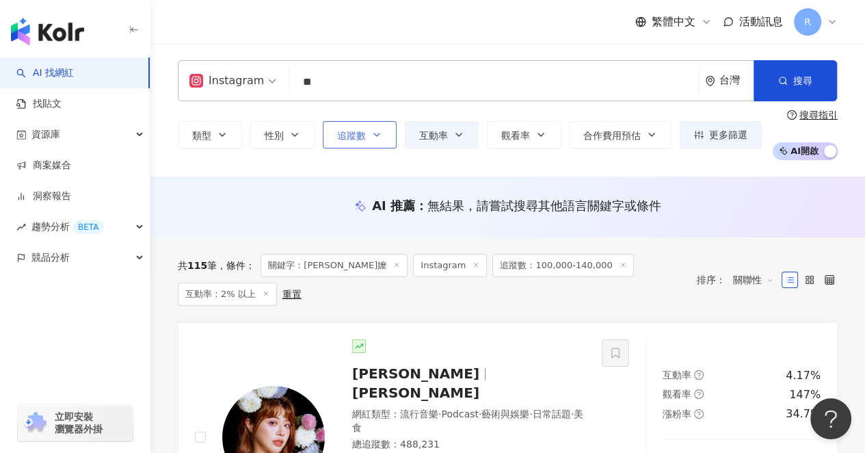
click at [373, 132] on icon "button" at bounding box center [376, 134] width 11 height 11
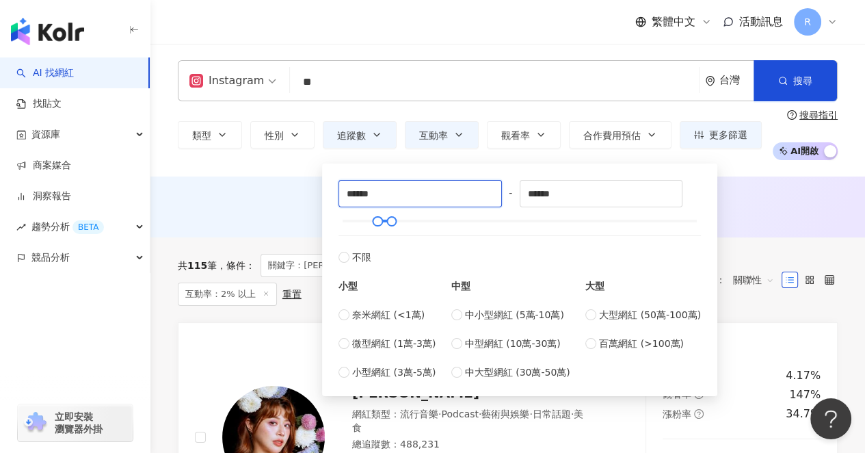
drag, startPoint x: 399, startPoint y: 189, endPoint x: 280, endPoint y: 188, distance: 119.0
type input "*"
type input "*****"
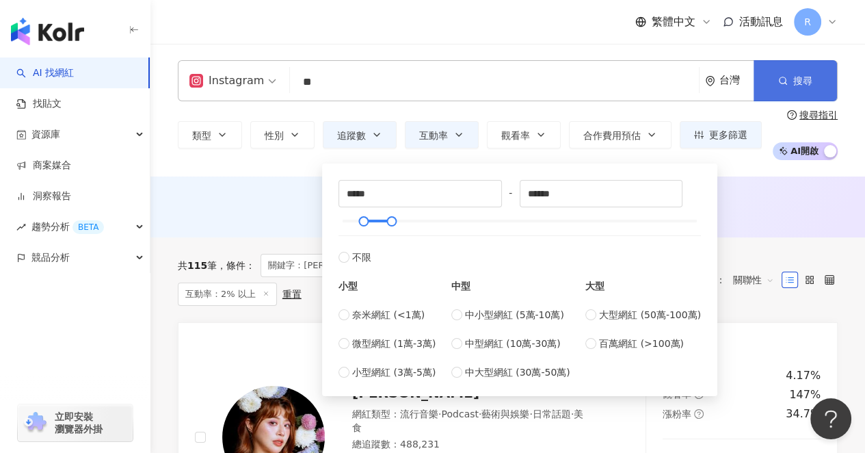
click at [795, 70] on button "搜尋" at bounding box center [794, 80] width 83 height 41
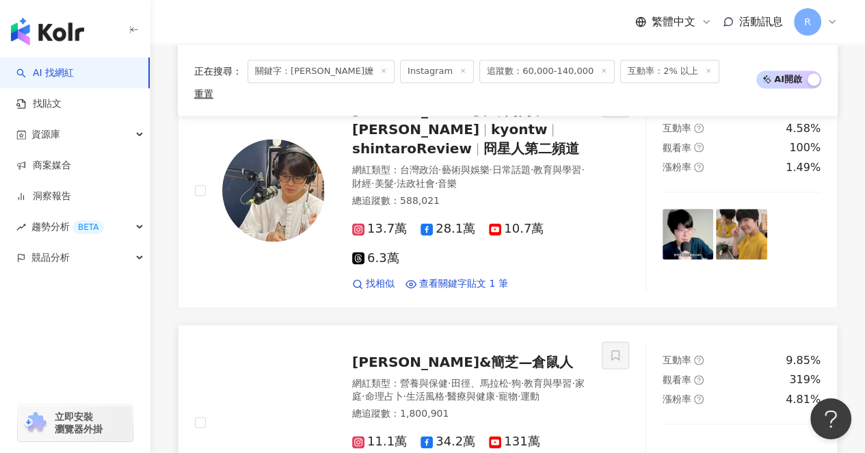
scroll to position [1797, 0]
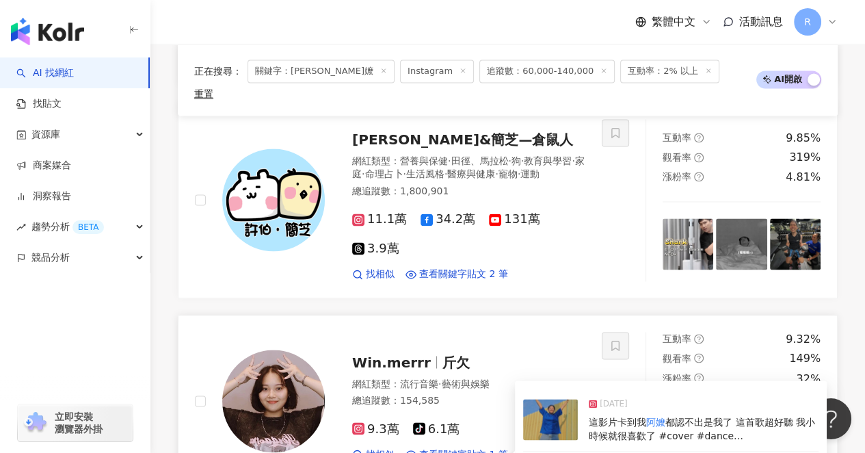
click at [613, 416] on span "都認不出是我了 這首歌超好聽 我小時候就很喜歡了 #cover #dance #beautyandthebeast" at bounding box center [702, 435] width 226 height 38
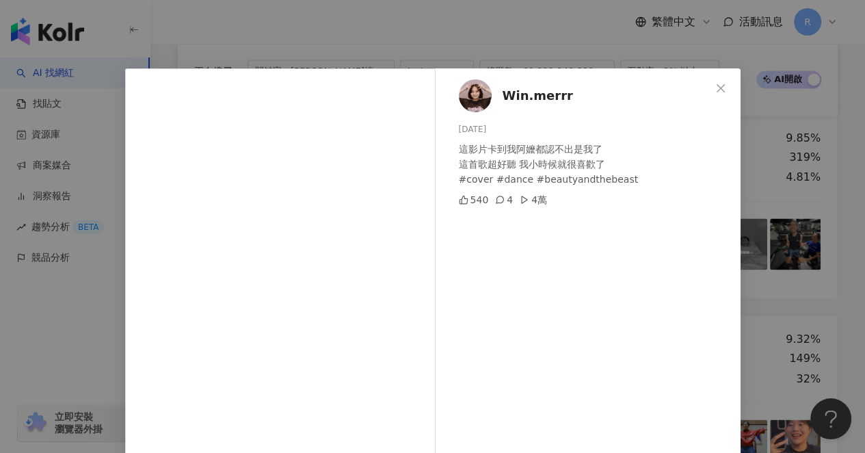
click at [788, 244] on div "Win.merrr [DATE] 這影片卡到我阿嬤都認不出是我了 這首歌超好聽 我小時候就很喜歡了 #cover #dance #beautyandthebe…" at bounding box center [432, 226] width 865 height 453
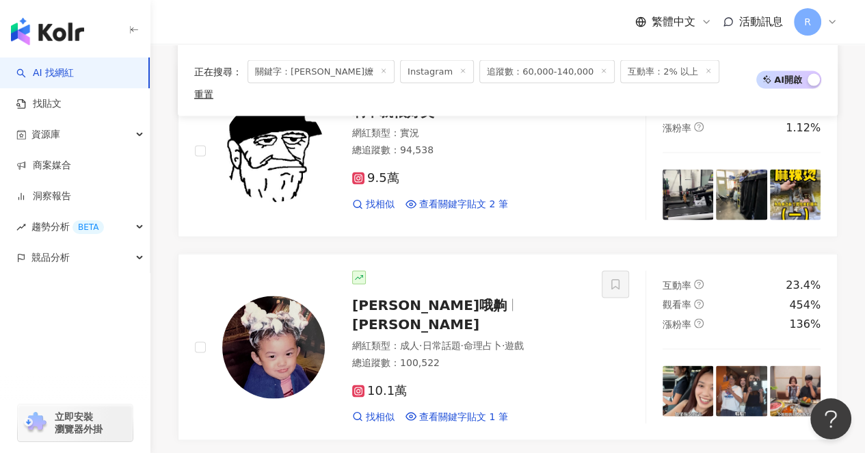
scroll to position [2409, 0]
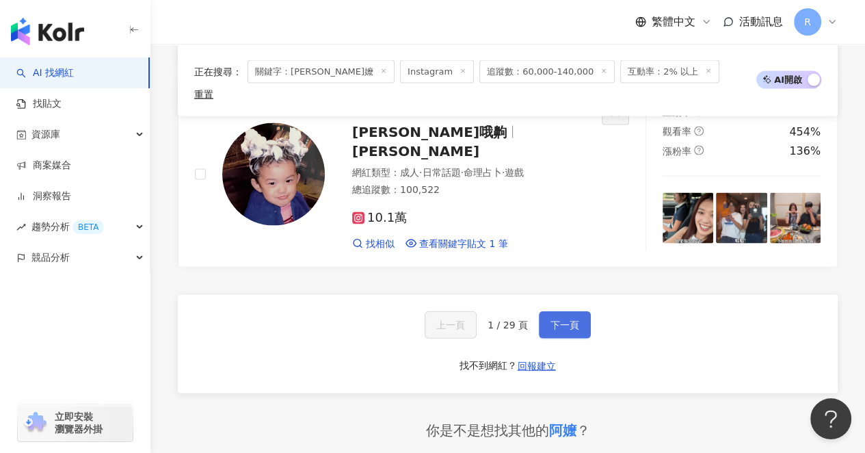
click at [553, 319] on span "下一頁" at bounding box center [564, 324] width 29 height 11
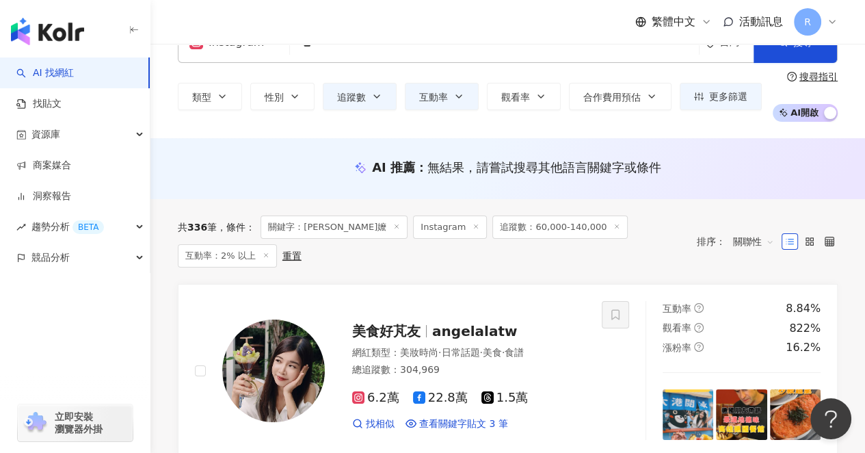
scroll to position [0, 0]
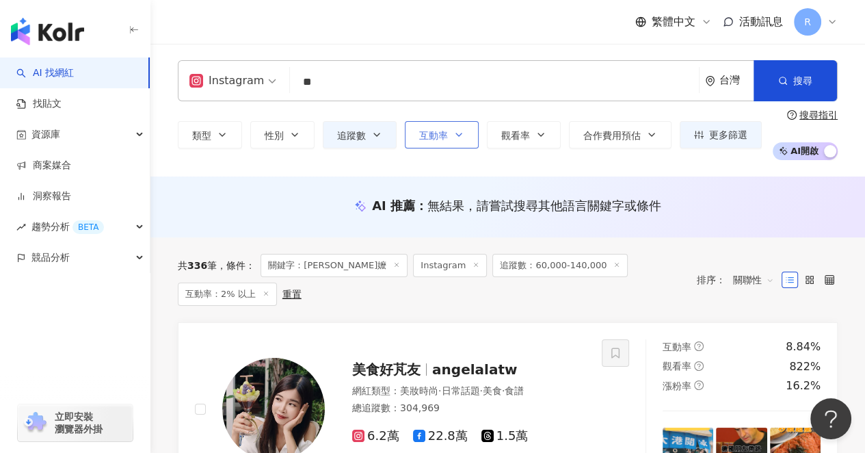
click at [444, 137] on span "互動率" at bounding box center [433, 135] width 29 height 11
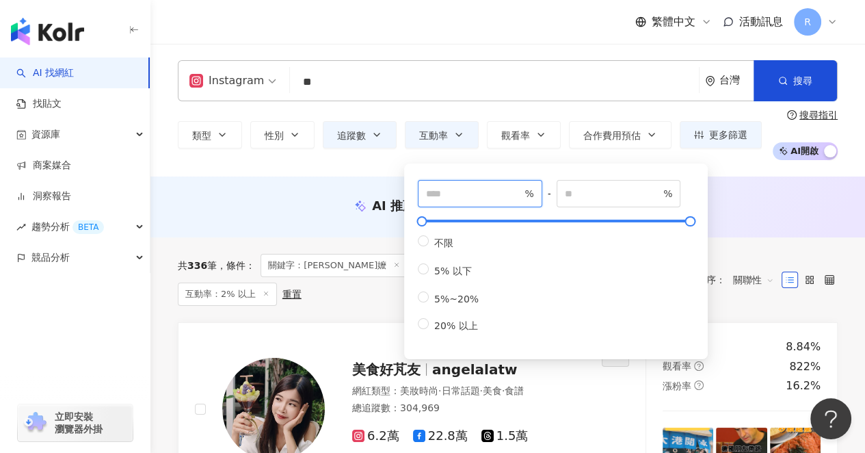
drag, startPoint x: 483, startPoint y: 192, endPoint x: 239, endPoint y: 191, distance: 244.1
drag, startPoint x: 469, startPoint y: 187, endPoint x: 392, endPoint y: 190, distance: 77.3
type input "*"
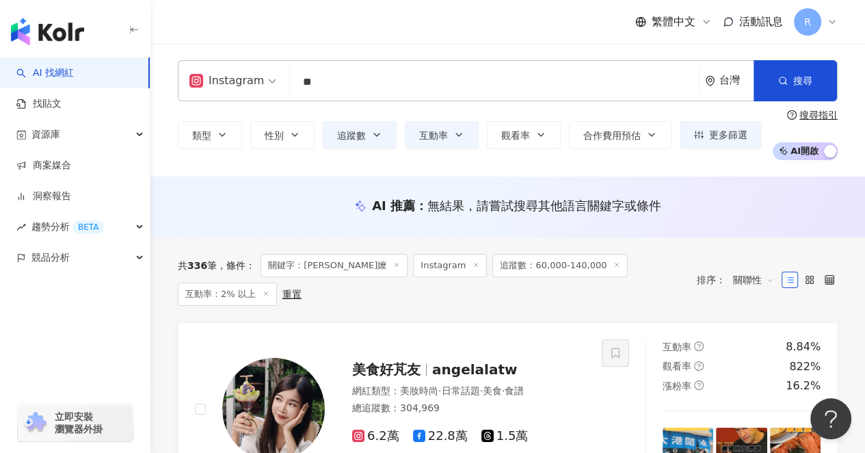
click at [332, 157] on div "類型 性別 追蹤數 互動率 觀看率 合作費用預估 更多篩選 * % - % 不限 5% 以下 5%~20% 20% 以上 ***** - ****** 不限 …" at bounding box center [508, 134] width 660 height 51
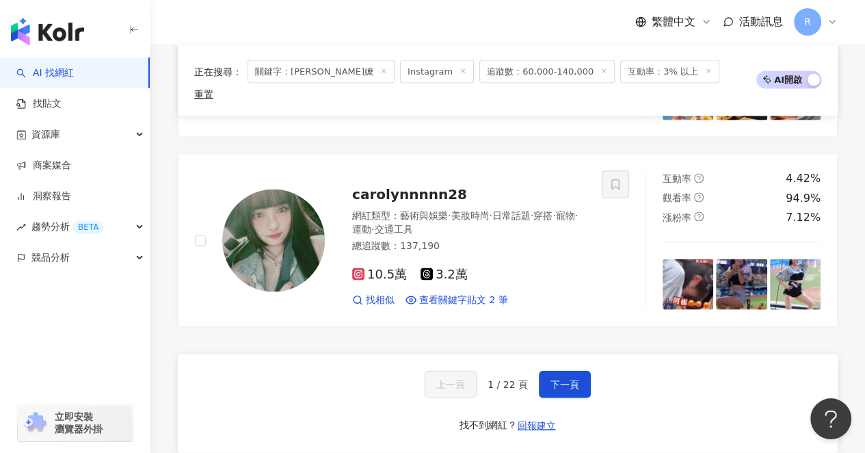
scroll to position [2439, 0]
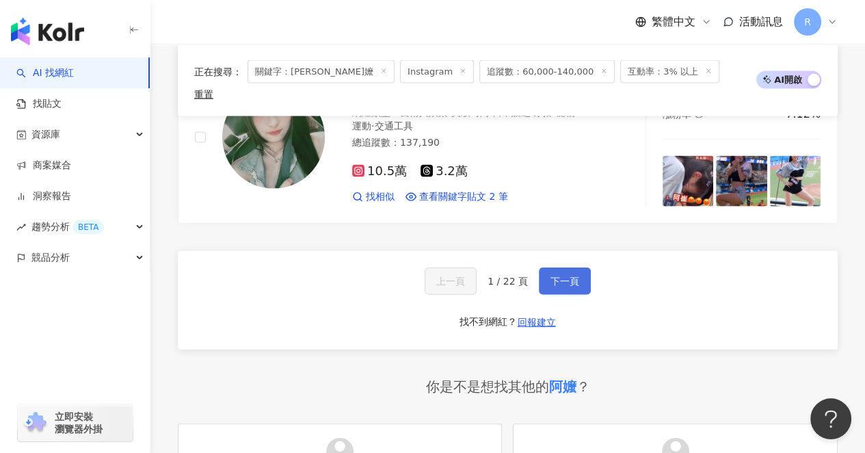
click at [572, 267] on button "下一頁" at bounding box center [565, 280] width 52 height 27
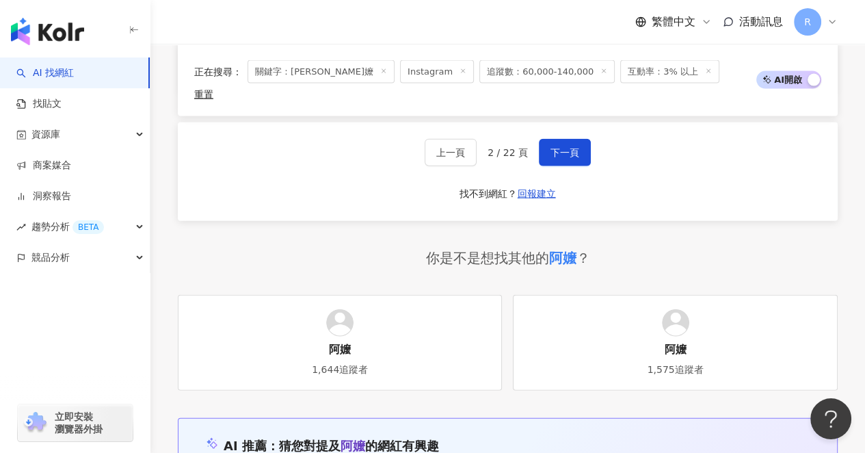
scroll to position [2508, 0]
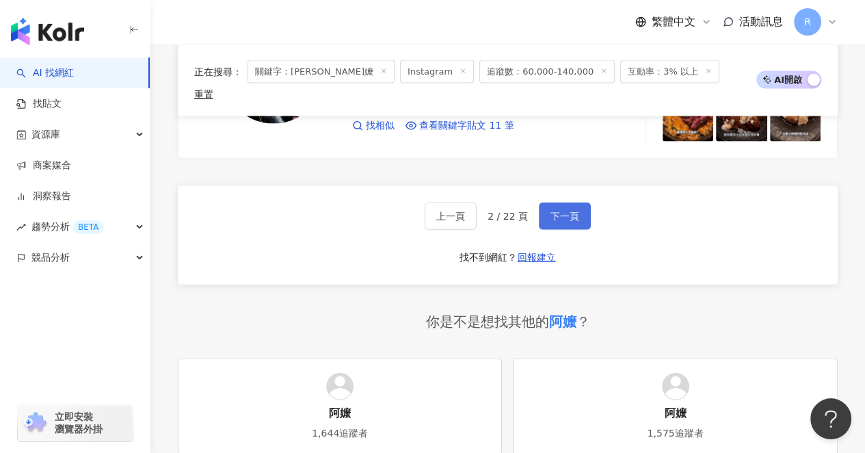
click at [553, 211] on span "下一頁" at bounding box center [564, 216] width 29 height 11
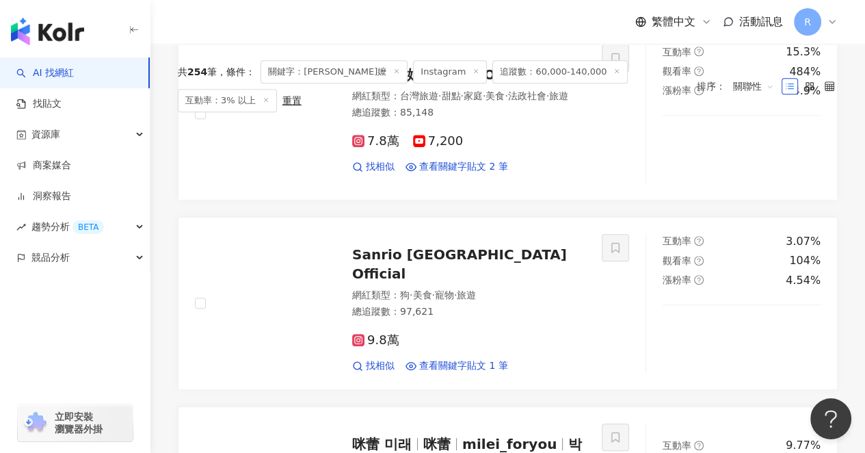
scroll to position [0, 0]
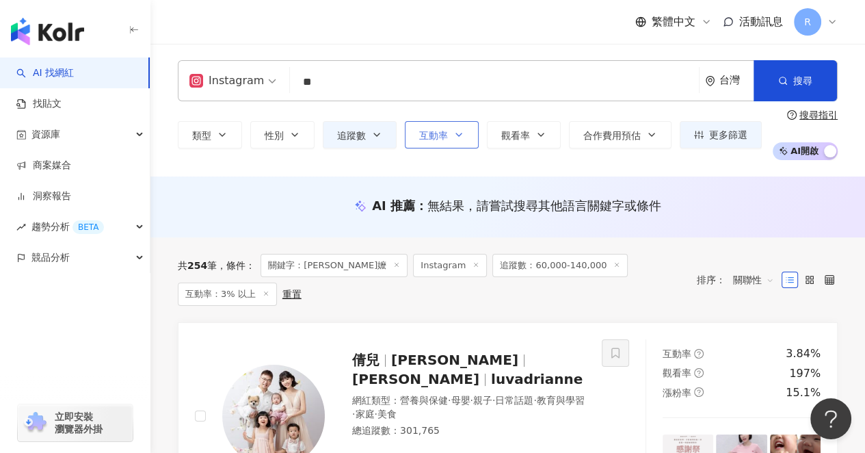
click at [408, 133] on button "互動率" at bounding box center [442, 134] width 74 height 27
click at [364, 137] on span "追蹤數" at bounding box center [351, 135] width 29 height 11
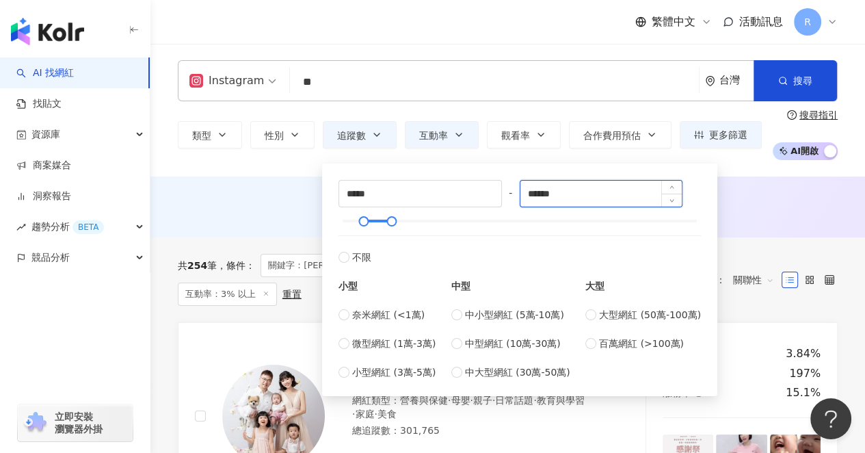
drag, startPoint x: 578, startPoint y: 198, endPoint x: 537, endPoint y: 196, distance: 41.7
click at [537, 196] on input "******" at bounding box center [601, 193] width 162 height 26
type input "******"
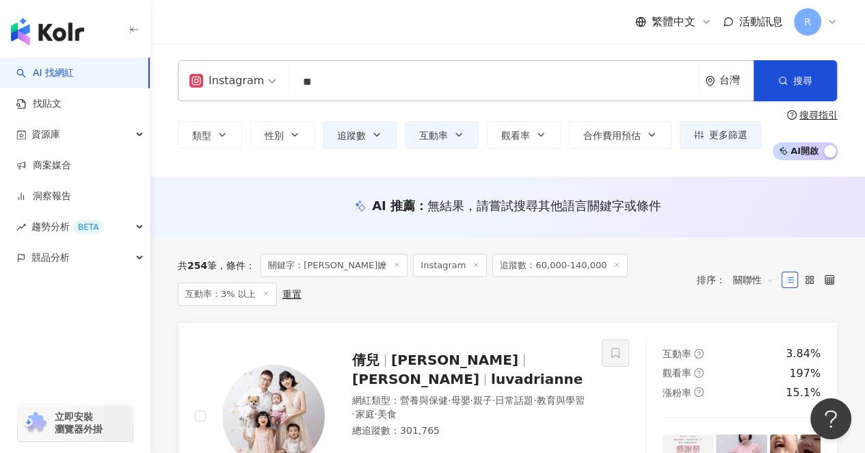
click at [271, 165] on div "Instagram ** 台灣 搜尋 49f9a7e2-3b55-49e0-bf05-19b4624adca4 英國奶奶Britshake 5,732 追蹤者…" at bounding box center [507, 110] width 714 height 133
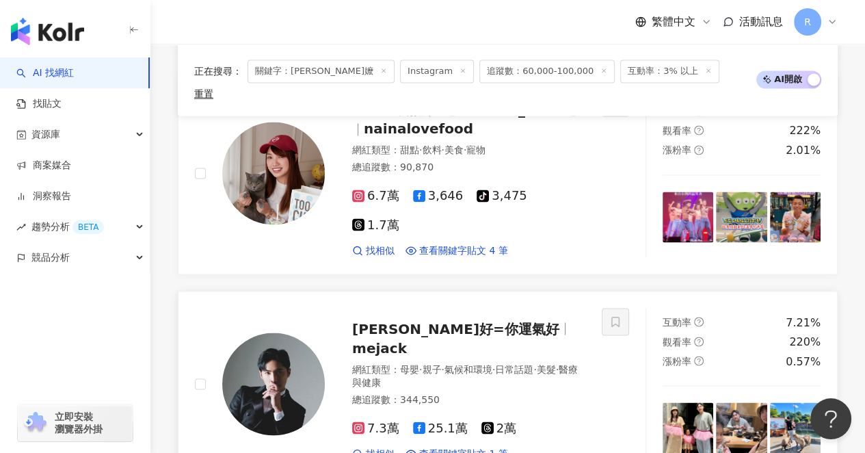
scroll to position [2204, 0]
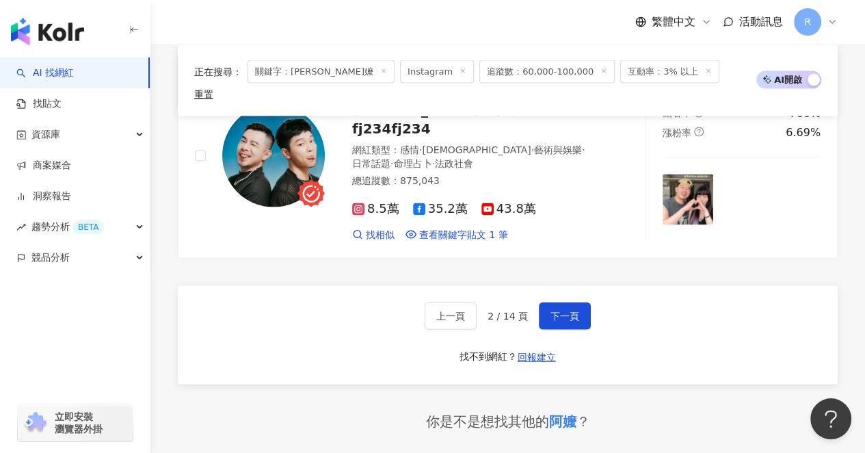
scroll to position [2506, 0]
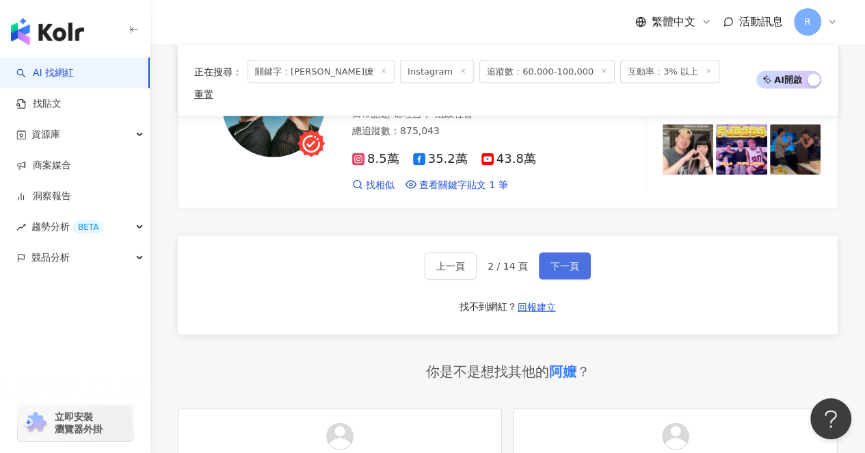
click at [575, 260] on span "下一頁" at bounding box center [564, 265] width 29 height 11
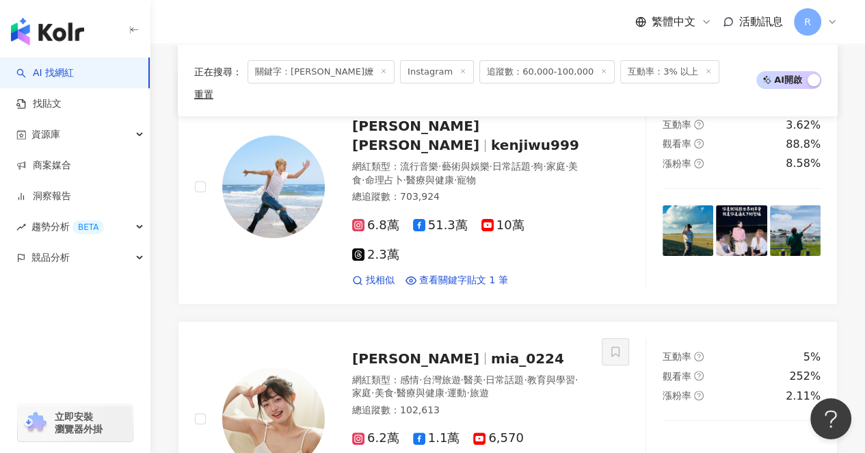
scroll to position [242, 0]
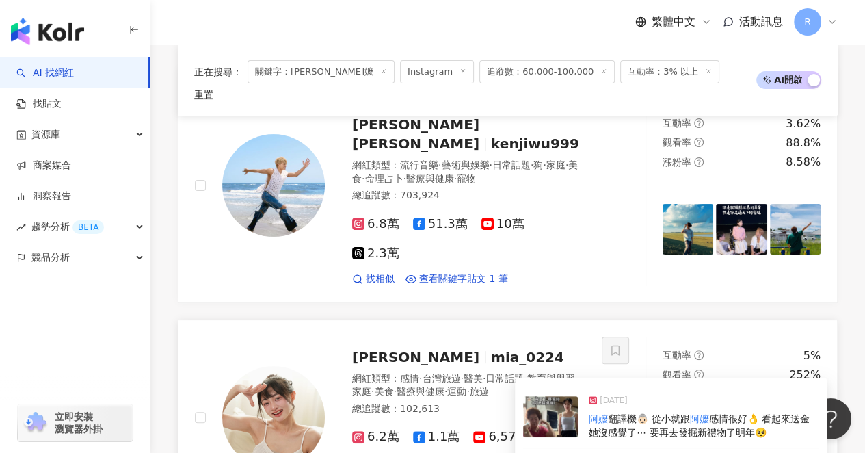
click at [610, 413] on span "感情很好👌 看起來送金她沒感覺了⋯ 要再去發掘新禮物了明年🥺" at bounding box center [699, 425] width 221 height 25
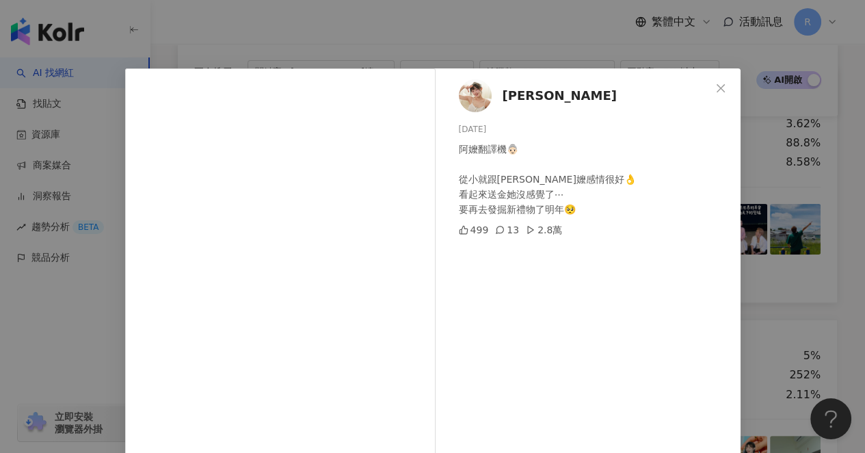
drag, startPoint x: 812, startPoint y: 217, endPoint x: 786, endPoint y: 216, distance: 26.0
click at [795, 217] on div "[PERSON_NAME] [DATE] 阿嬤翻譯機👵🏻 從小就跟[PERSON_NAME]嬤感情很好👌 看起來送金她沒感覺了⋯ 要再去發掘新禮物了明年🥺 4…" at bounding box center [432, 226] width 865 height 453
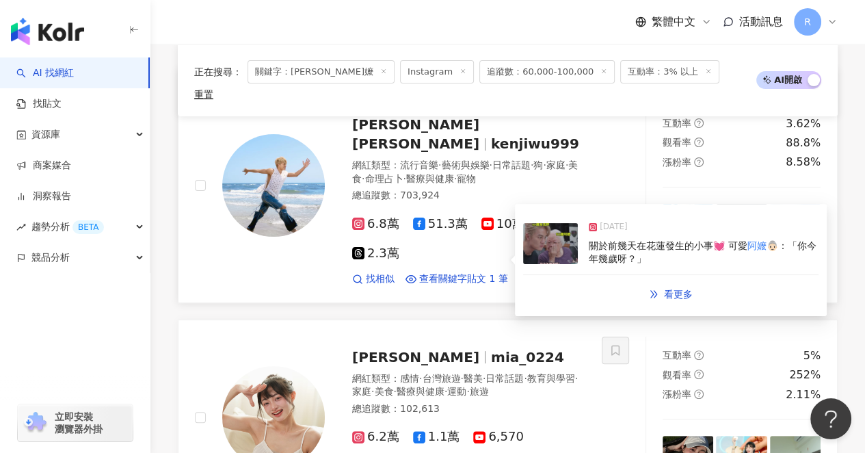
click at [730, 240] on span "關於前幾天在花蓮發生的小事💓 可愛" at bounding box center [668, 245] width 158 height 11
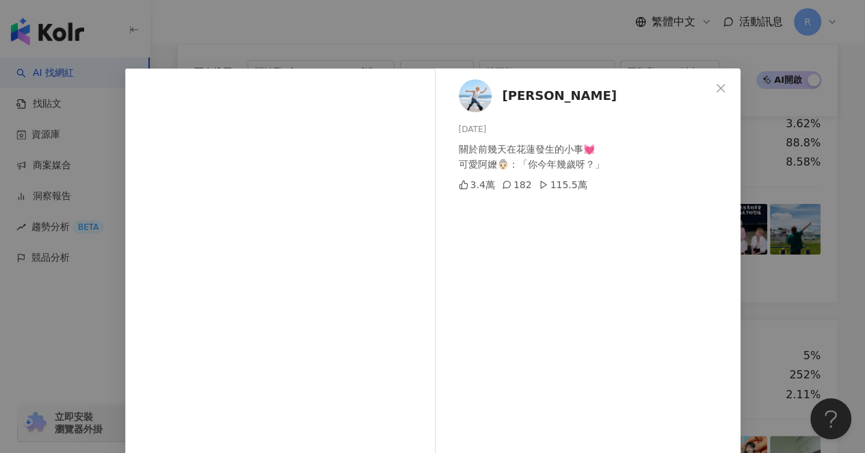
click at [777, 228] on div "[PERSON_NAME] [DATE] 關於前幾天在花蓮發生的小事💓 可愛阿嬤👵🏻：「你今年幾歲呀？」 3.4萬 182 115.5萬 查看原始貼文" at bounding box center [432, 226] width 865 height 453
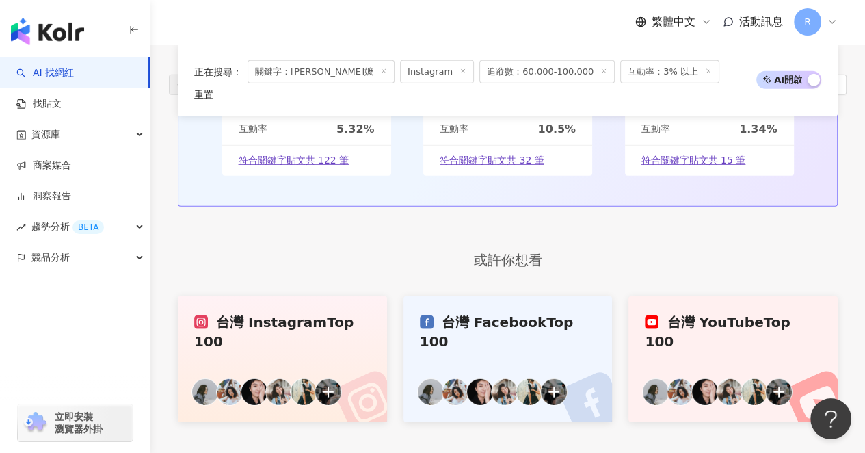
scroll to position [2560, 0]
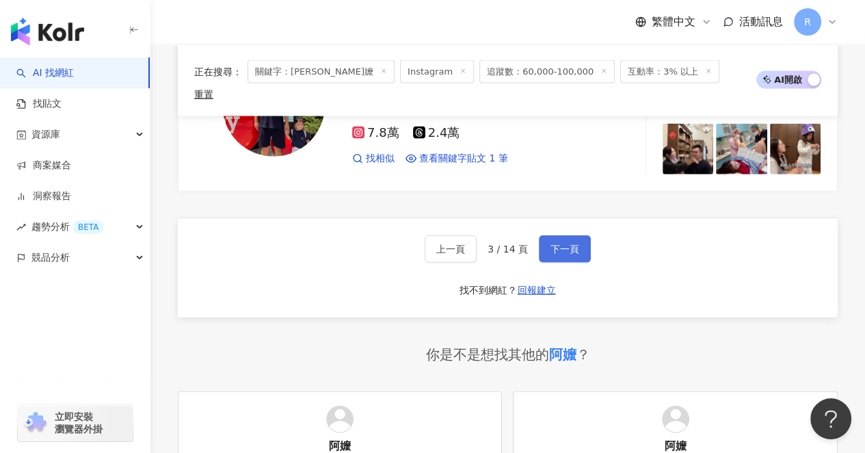
click at [547, 235] on button "下一頁" at bounding box center [565, 248] width 52 height 27
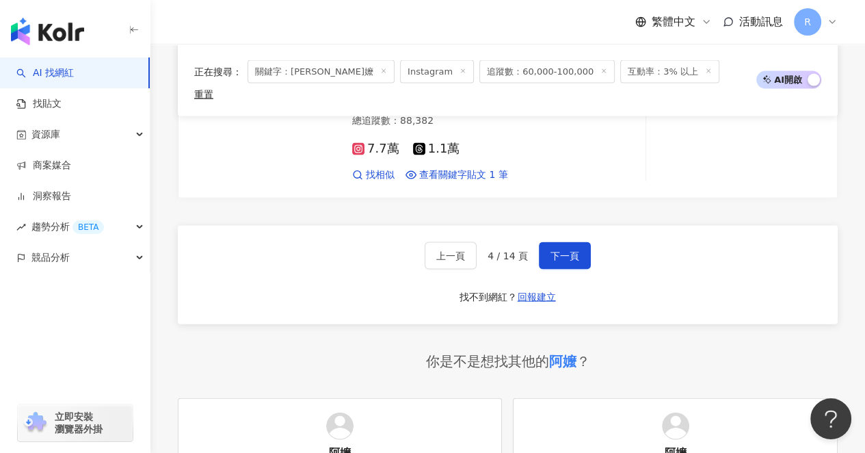
scroll to position [2411, 0]
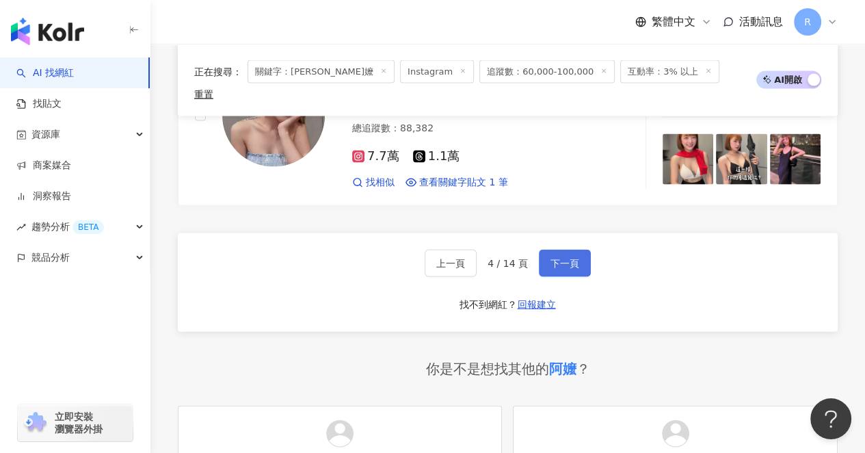
click at [574, 258] on span "下一頁" at bounding box center [564, 263] width 29 height 11
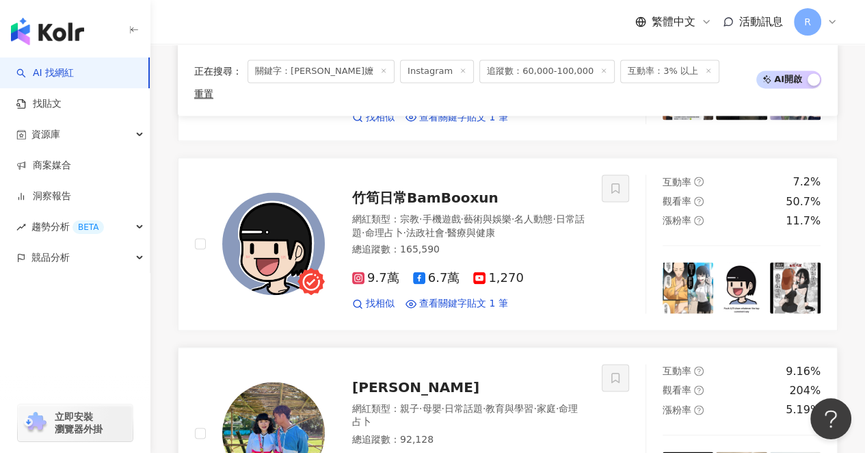
scroll to position [1457, 0]
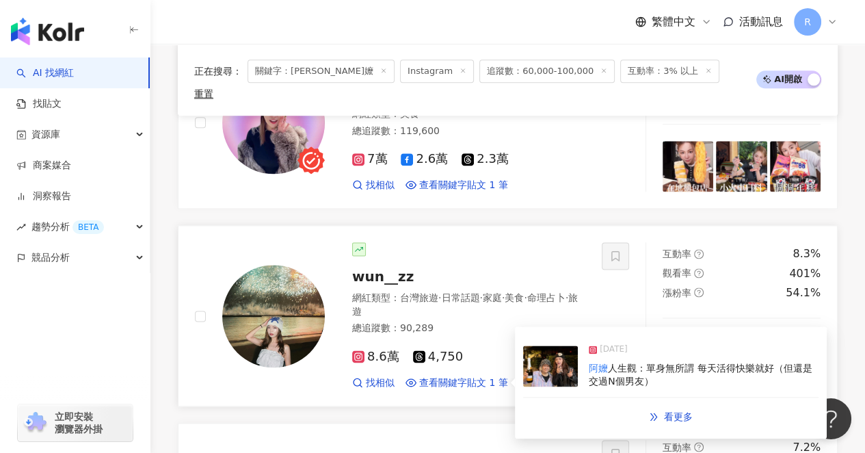
click at [704, 362] on div "[DEMOGRAPHIC_DATA][DEMOGRAPHIC_DATA] 人生觀：單身無所謂 每天活得快樂就好（但還是交過N個男友）" at bounding box center [704, 375] width 230 height 27
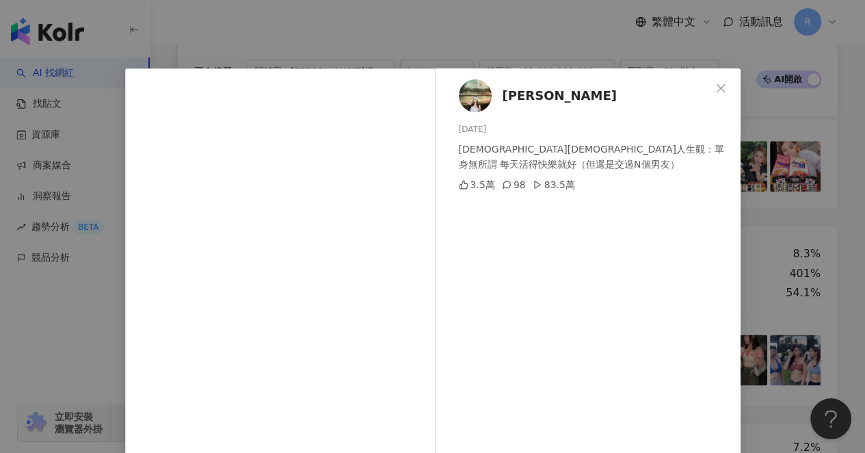
click at [781, 254] on div "[PERSON_NAME] [DATE] [DEMOGRAPHIC_DATA]人生觀：單身無所謂 每天活得快樂就好（但還是交過N個男友） 3.5萬 98 83…" at bounding box center [432, 226] width 865 height 453
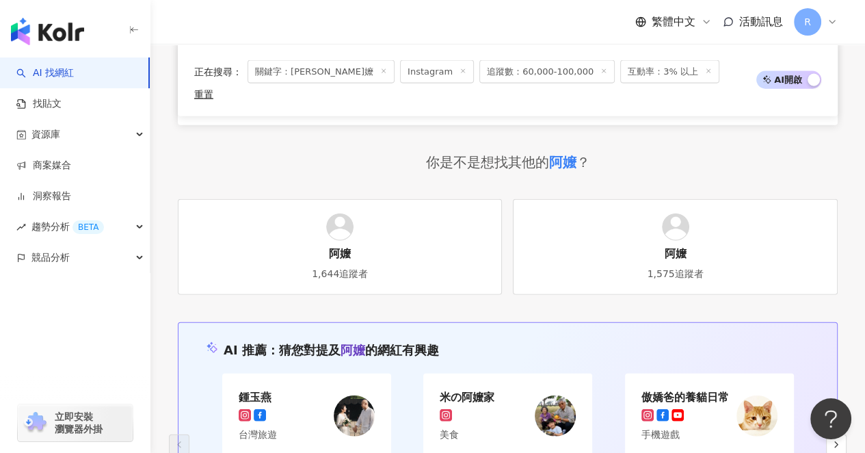
scroll to position [2466, 0]
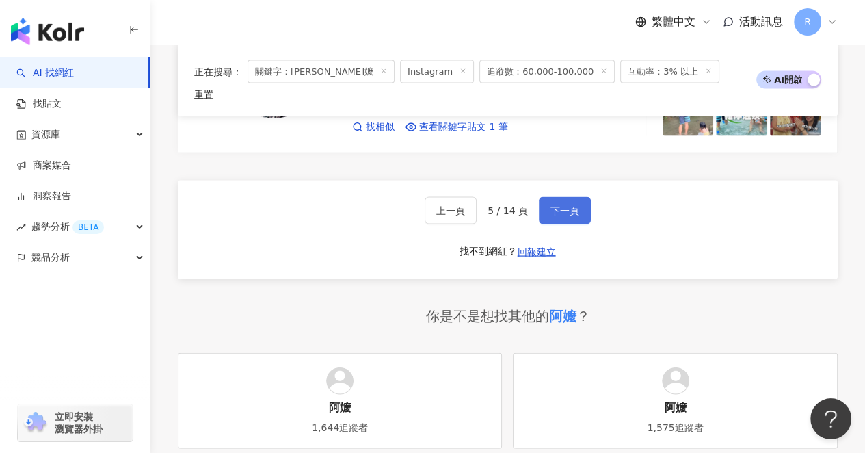
click at [563, 205] on span "下一頁" at bounding box center [564, 210] width 29 height 11
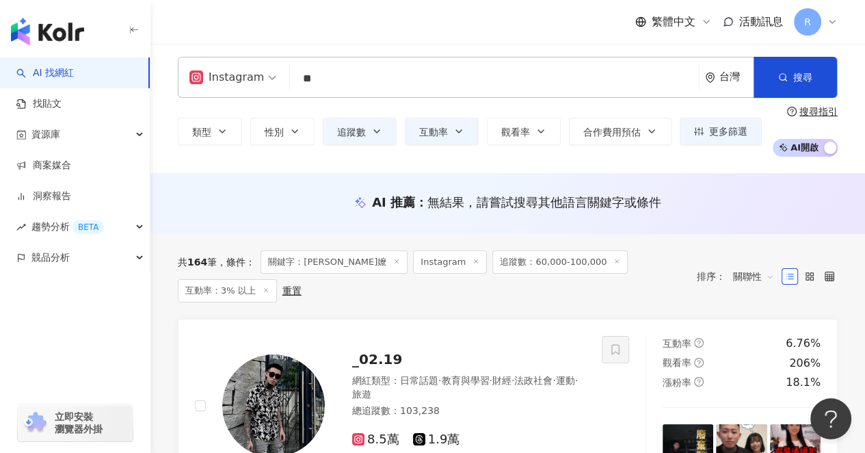
scroll to position [0, 0]
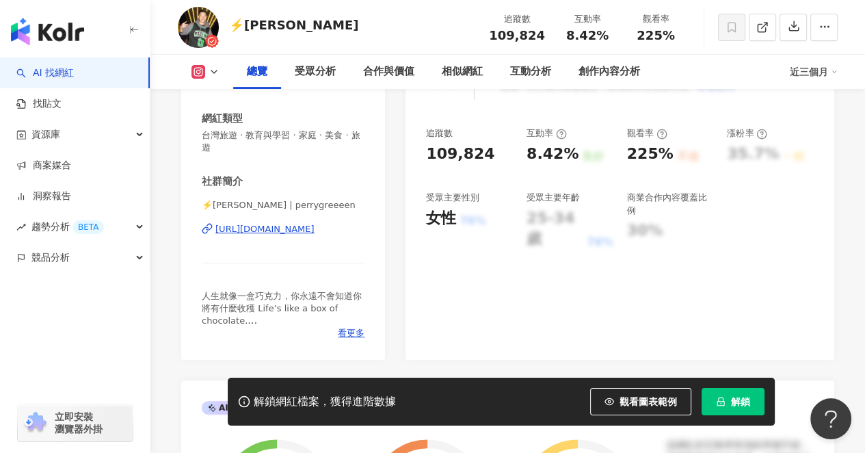
drag, startPoint x: 299, startPoint y: 193, endPoint x: 373, endPoint y: 211, distance: 75.4
click at [373, 194] on div "性別 男 主要語言 繁體中文 94.6% 網紅類型 台灣旅遊 · 教育與學習 · 家庭 · 美食 · 旅遊 社群簡介 ⚡️派瑞 Perry Green | p…" at bounding box center [283, 199] width 204 height 319
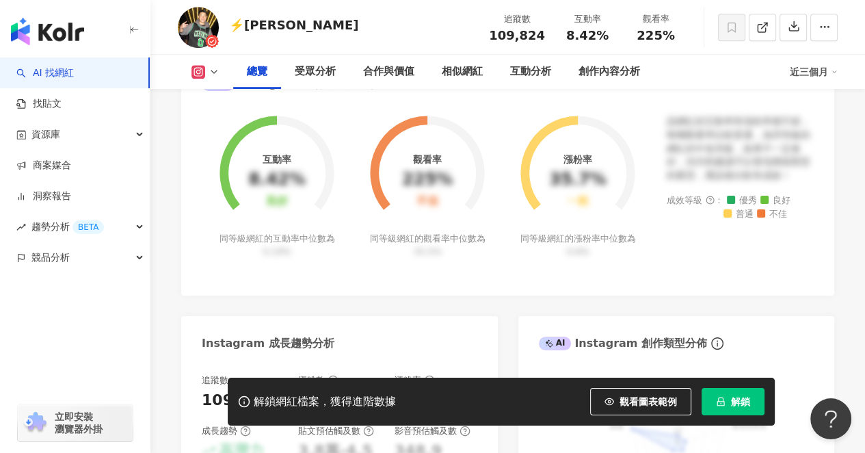
scroll to position [547, 0]
